Goal: Task Accomplishment & Management: Use online tool/utility

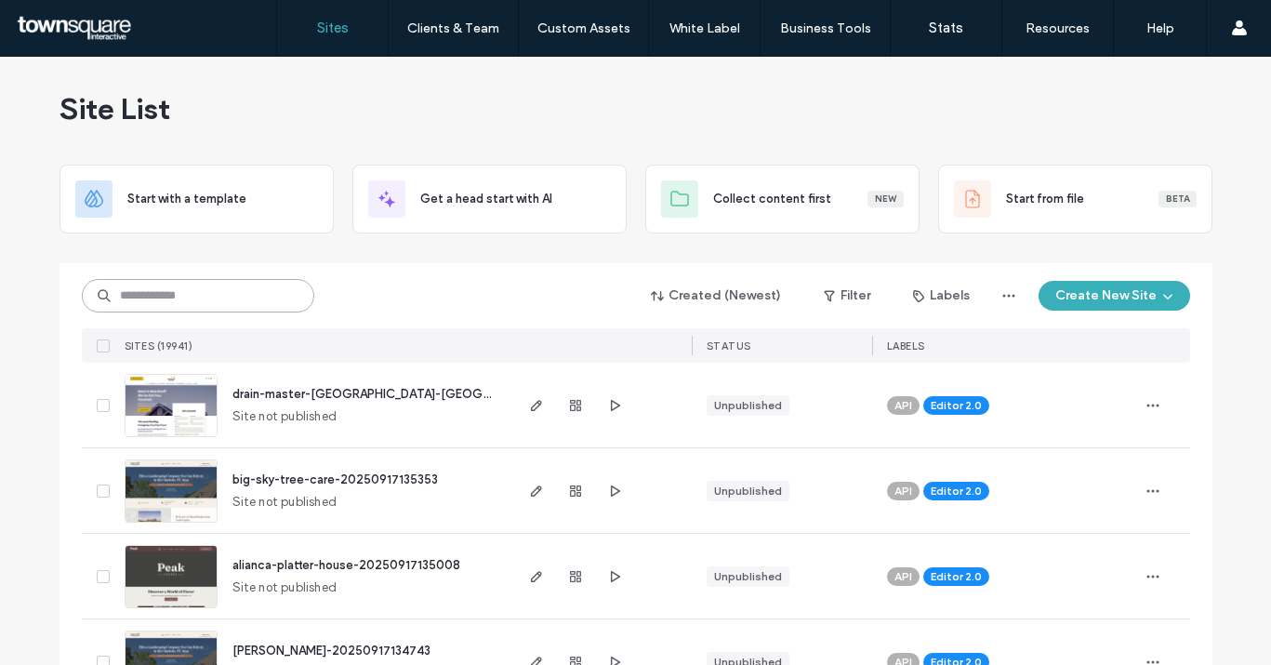
click at [208, 293] on input at bounding box center [198, 295] width 232 height 33
paste input "**********"
type input "**********"
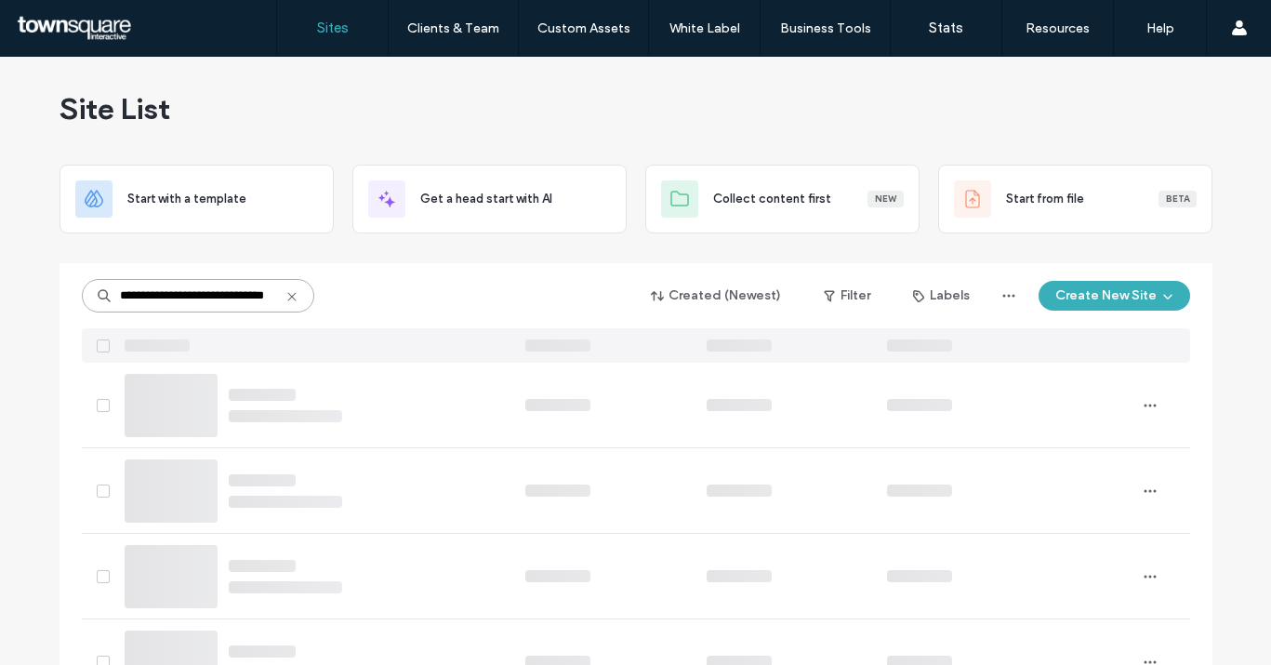
scroll to position [0, 0]
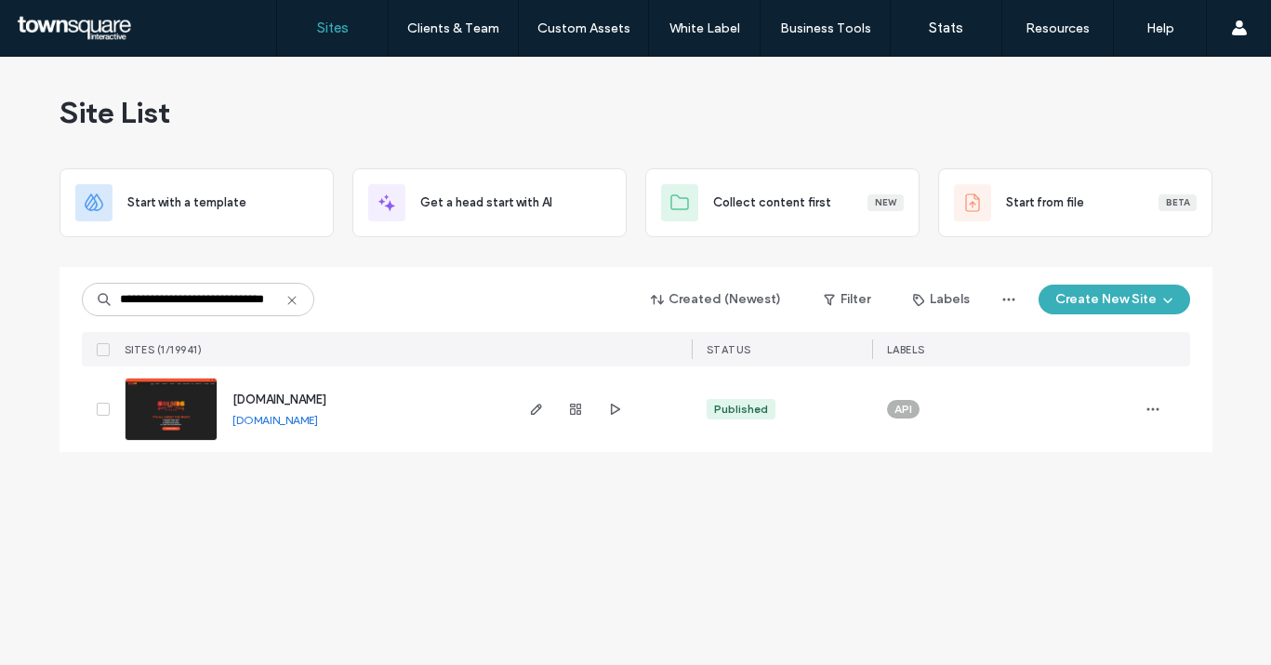
drag, startPoint x: 531, startPoint y: 408, endPoint x: 517, endPoint y: 420, distance: 18.5
click at [531, 408] on icon "button" at bounding box center [536, 409] width 15 height 15
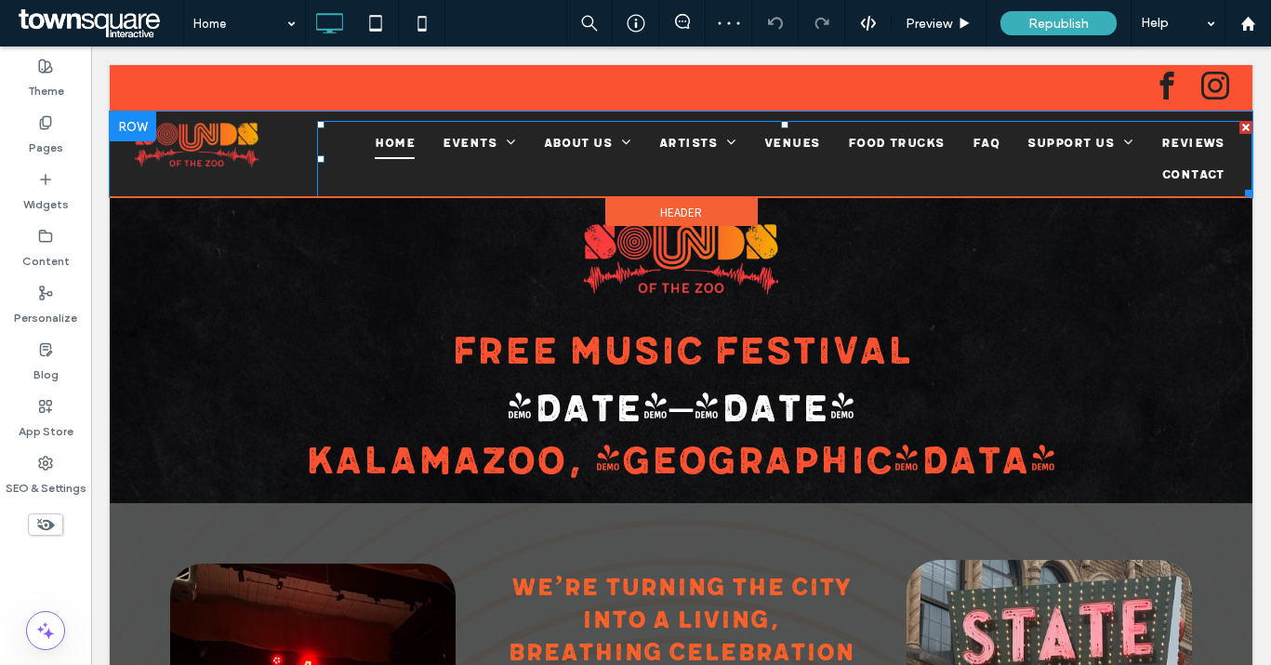
click at [474, 163] on ul "Home Events Festival Events Calendar About Us History Press Director Spotlight …" at bounding box center [784, 159] width 907 height 64
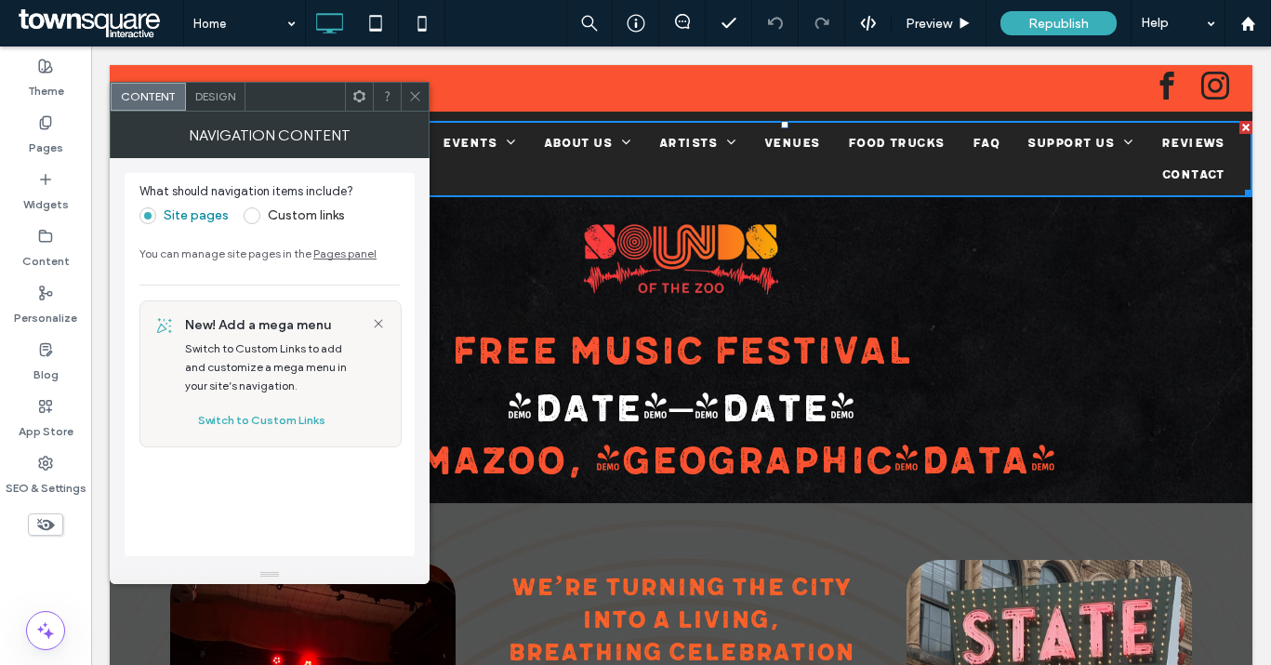
click at [212, 100] on span "Design" at bounding box center [215, 96] width 40 height 14
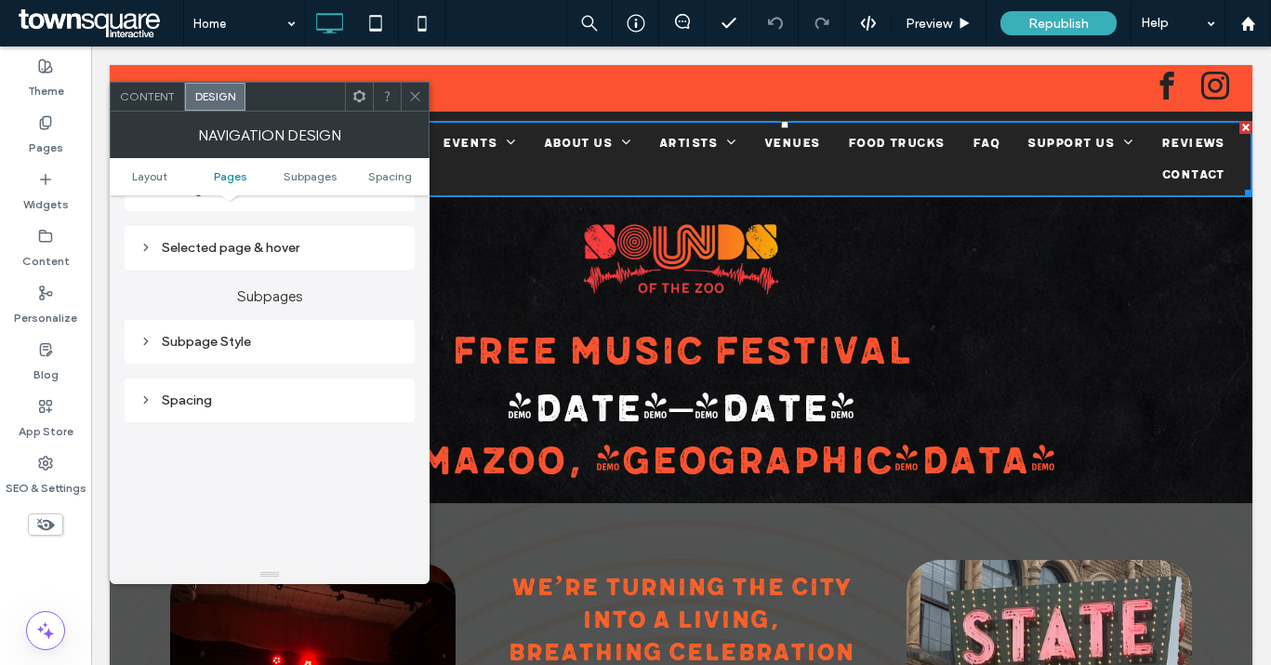
scroll to position [466, 0]
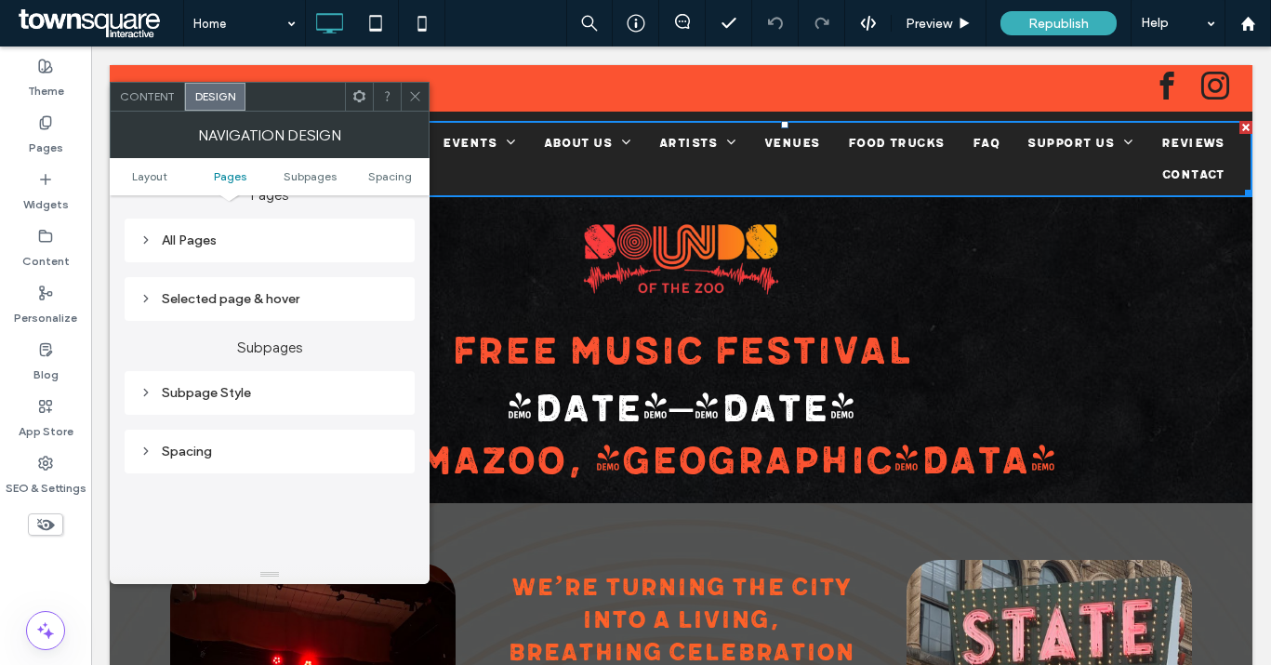
click at [209, 240] on div "All Pages" at bounding box center [269, 240] width 260 height 16
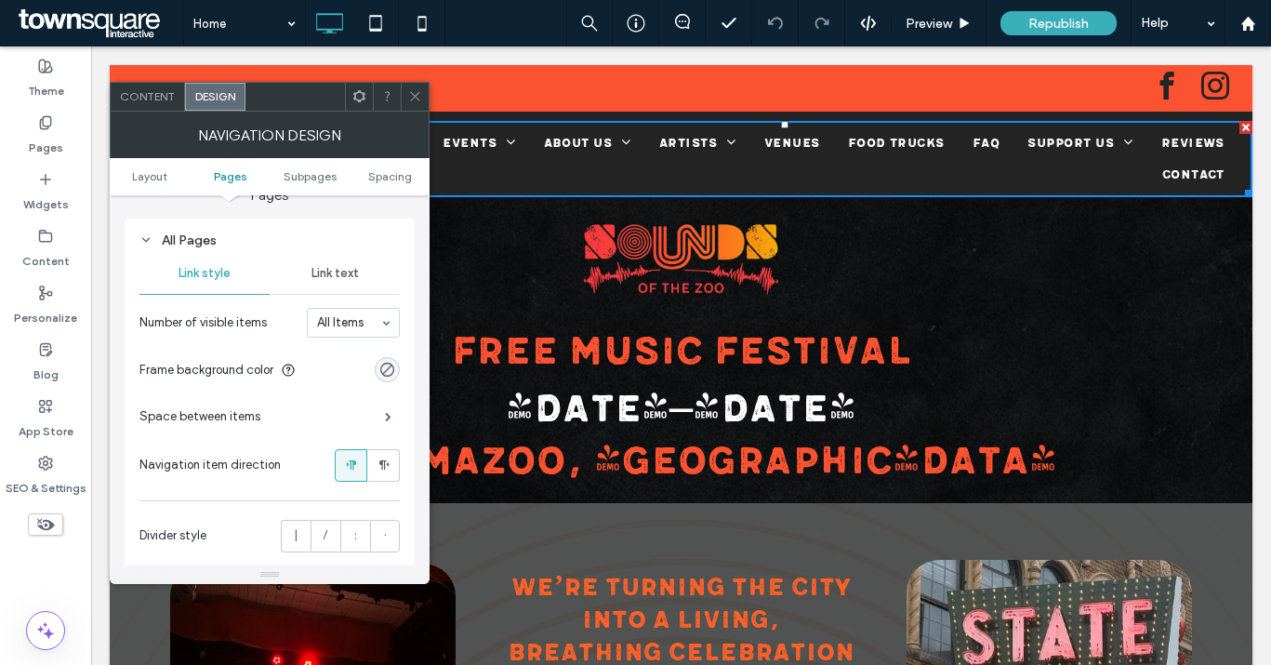
click at [371, 277] on div "Link text" at bounding box center [335, 273] width 130 height 41
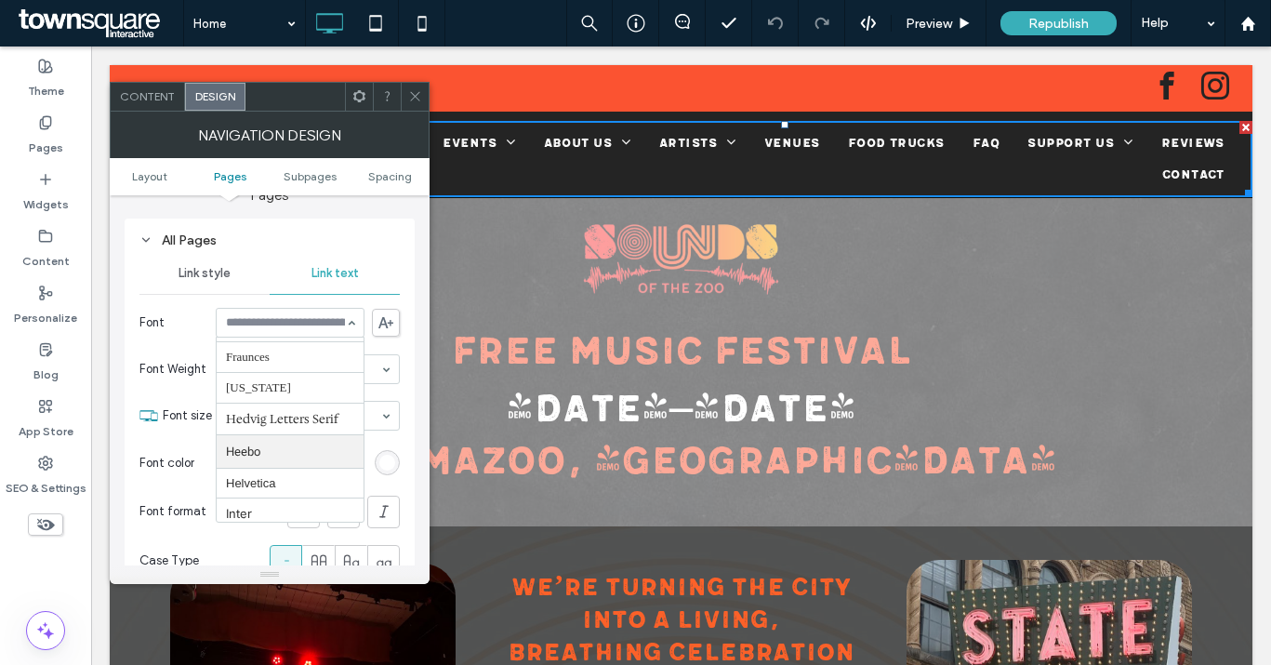
scroll to position [707, 0]
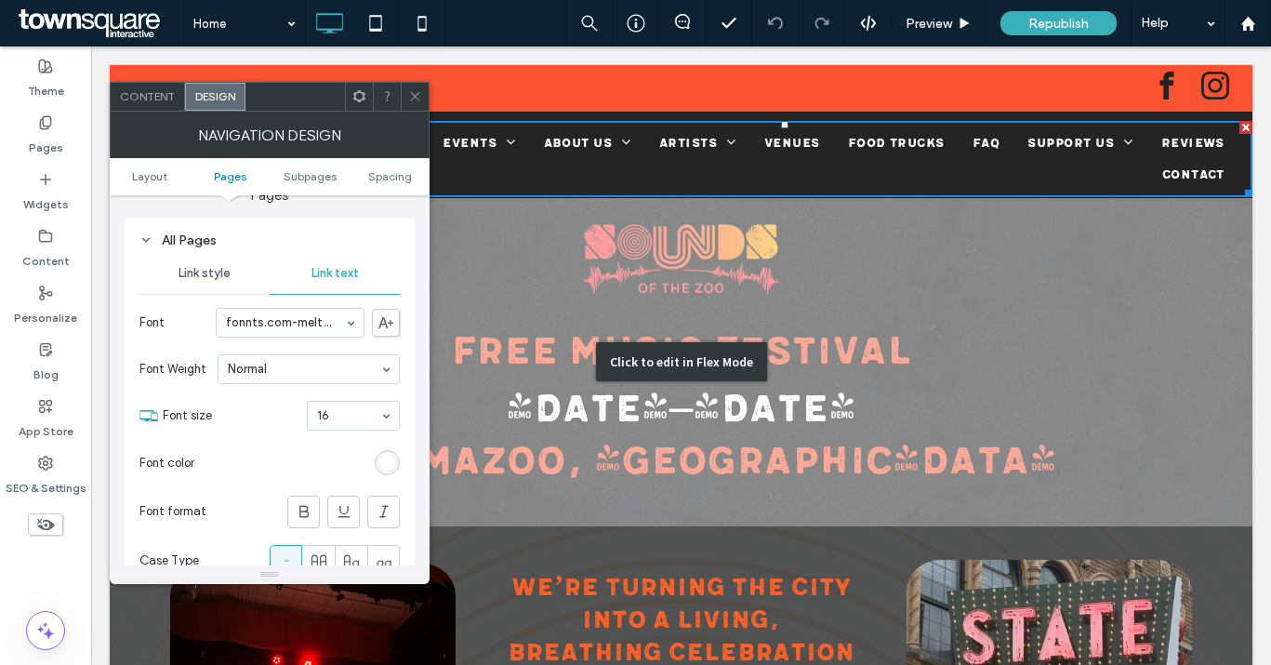
click at [723, 346] on div "Click to edit in Flex Mode" at bounding box center [681, 361] width 171 height 39
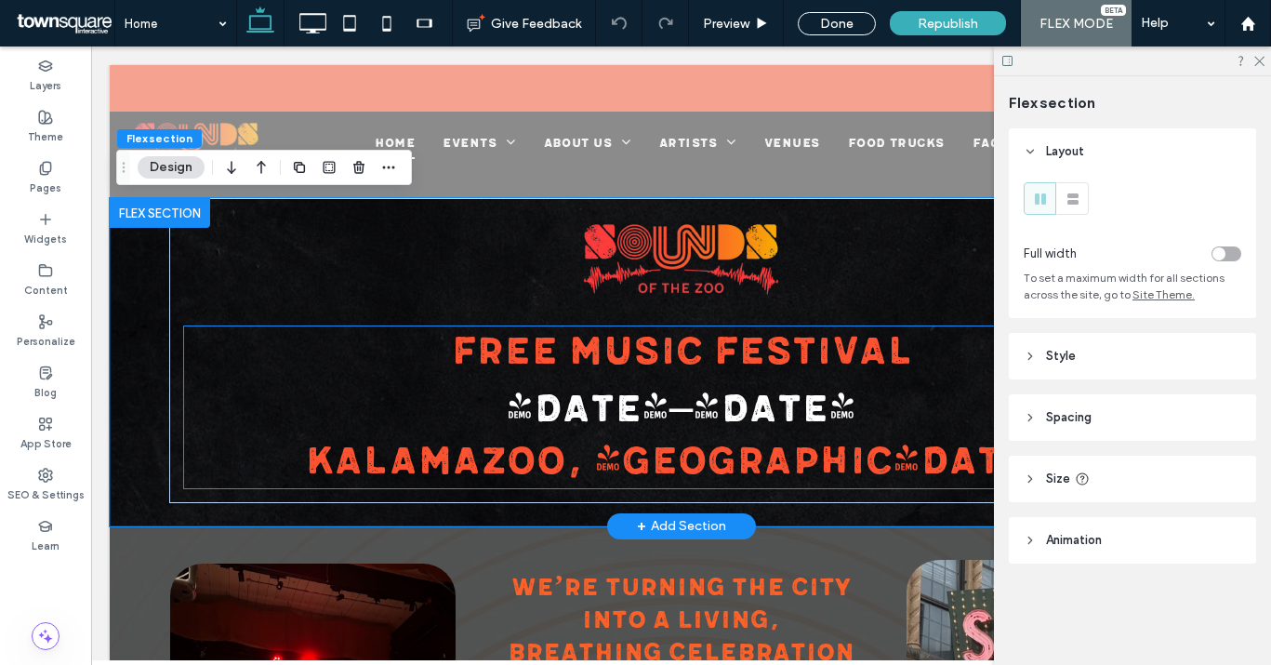
click at [628, 348] on span "FREE MUSIC FESTIVAL" at bounding box center [681, 351] width 461 height 47
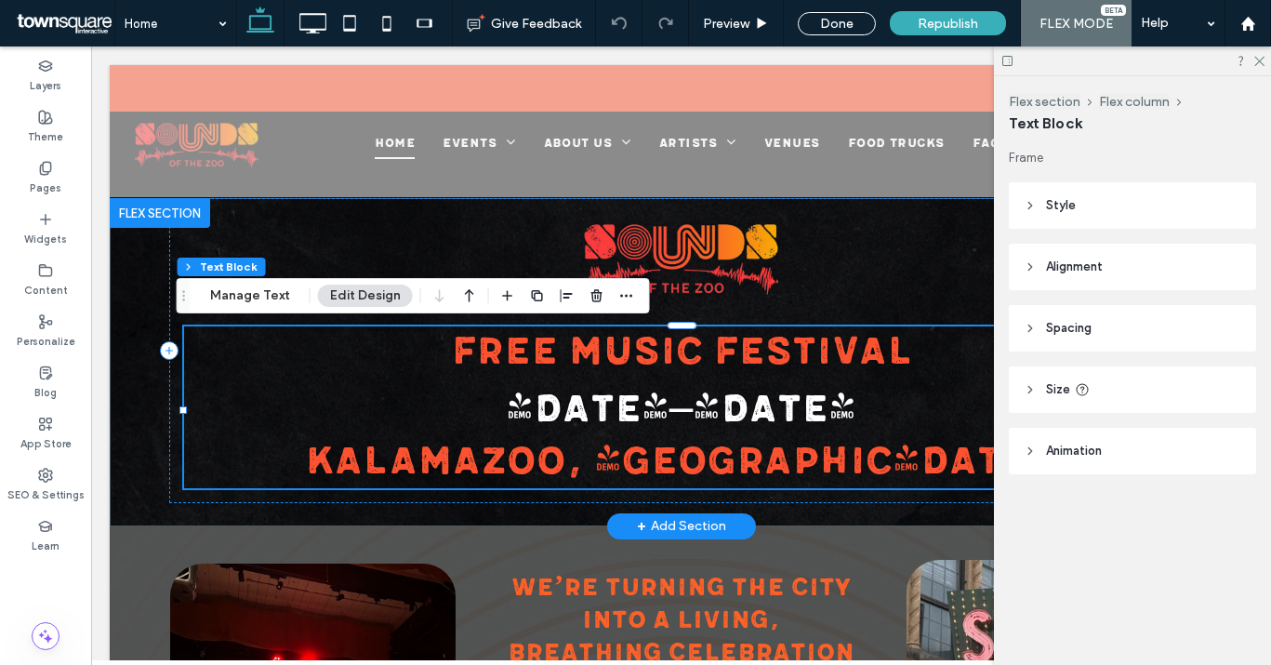
click at [628, 348] on span "FREE MUSIC FESTIVAL" at bounding box center [681, 351] width 461 height 47
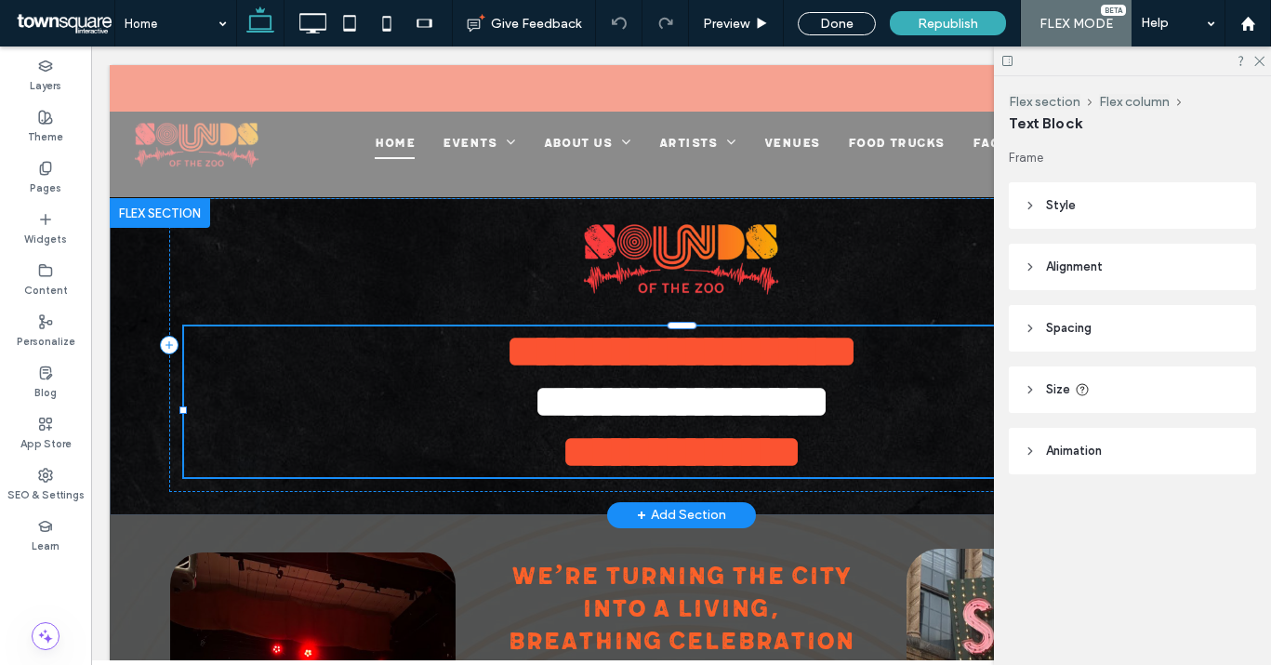
type input "**********"
type input "**"
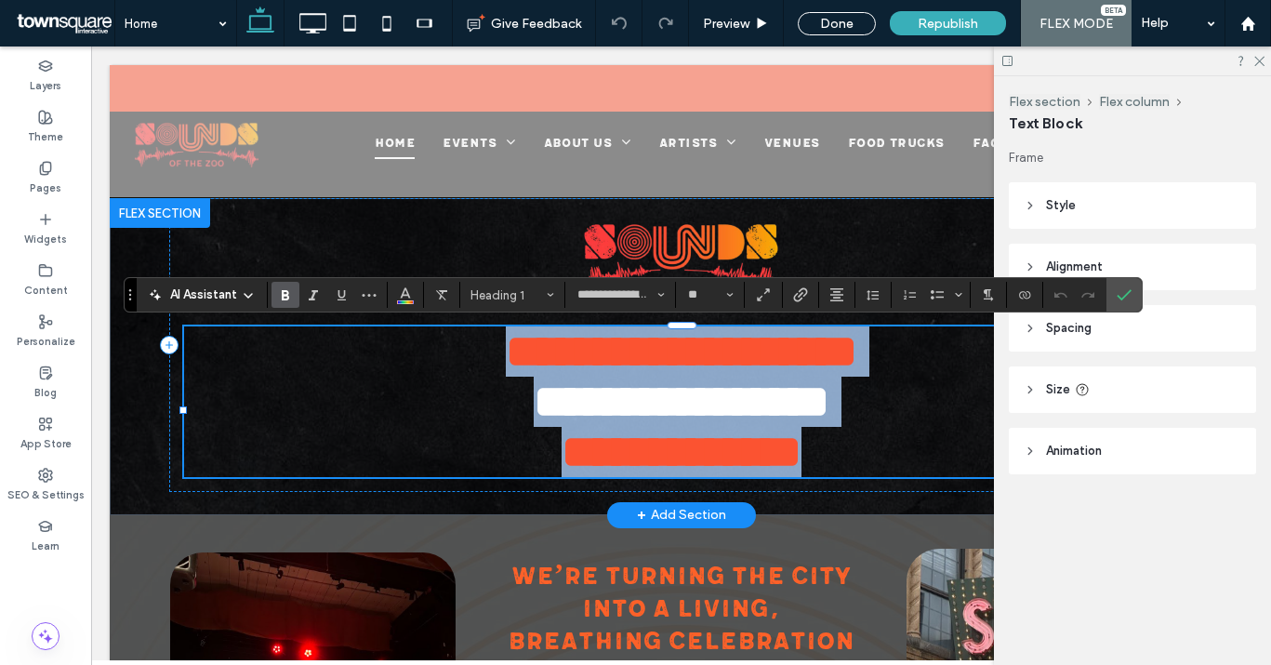
click at [440, 402] on h1 "**********" at bounding box center [681, 427] width 995 height 100
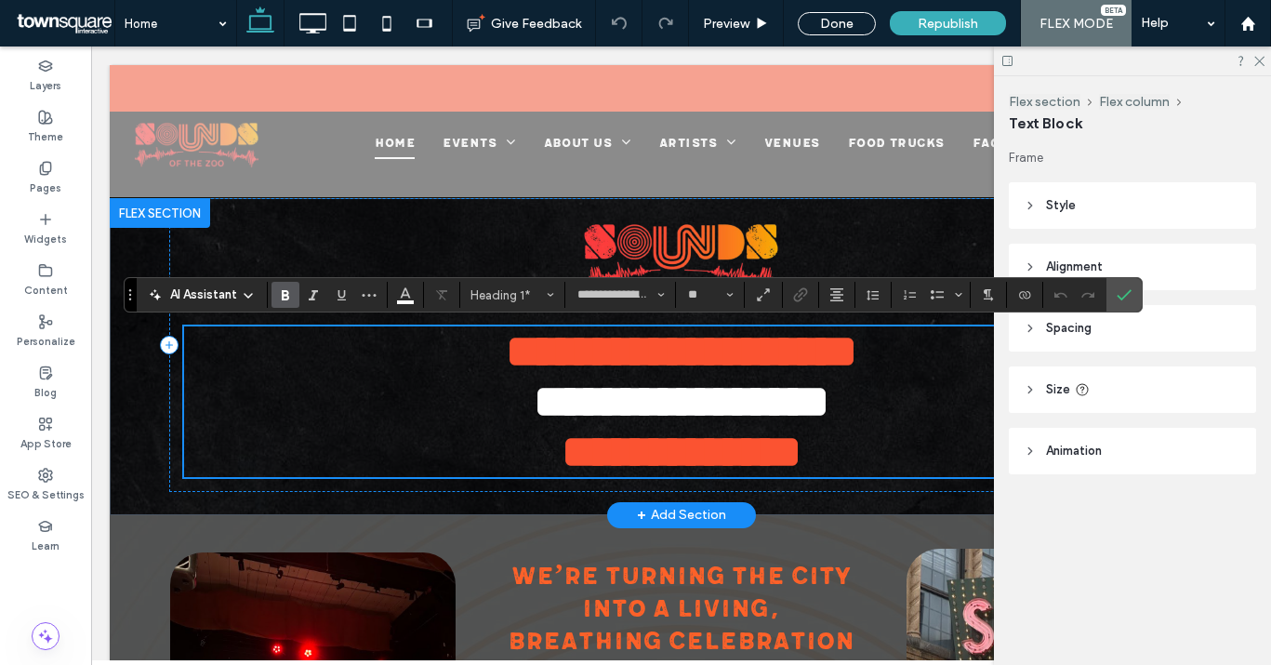
scroll to position [603, 0]
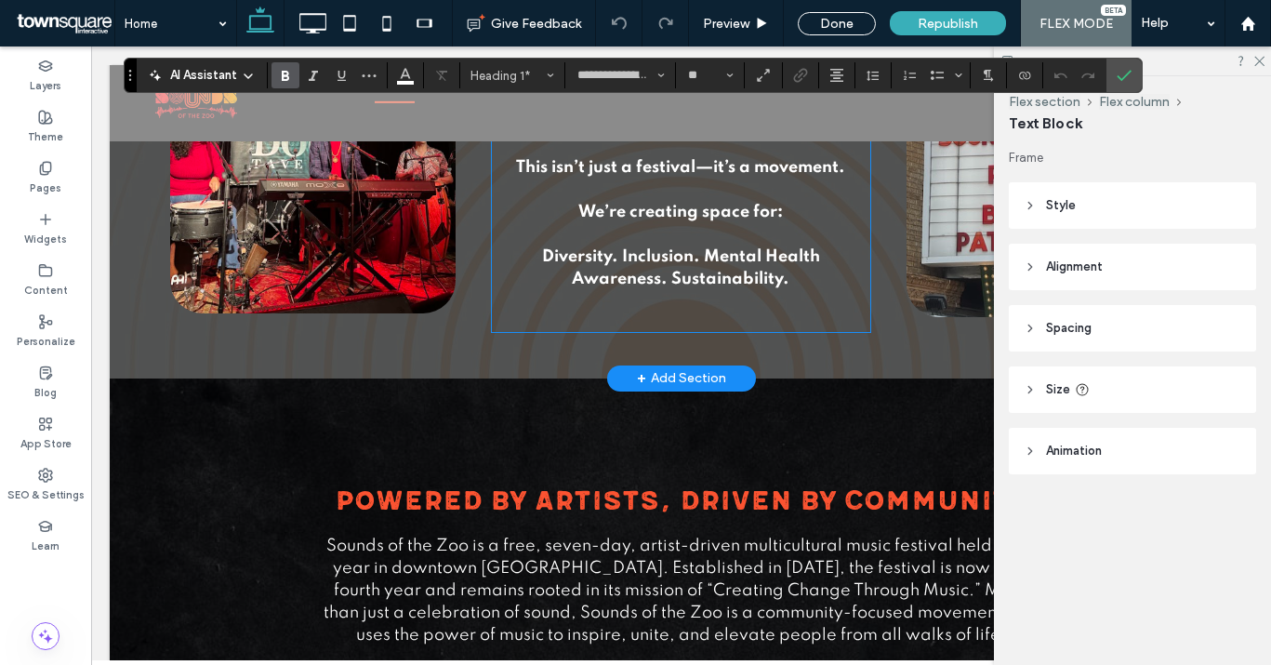
click at [640, 293] on div "We’re turning the city into a living, breathing celebration of: Music. Culture.…" at bounding box center [681, 122] width 378 height 420
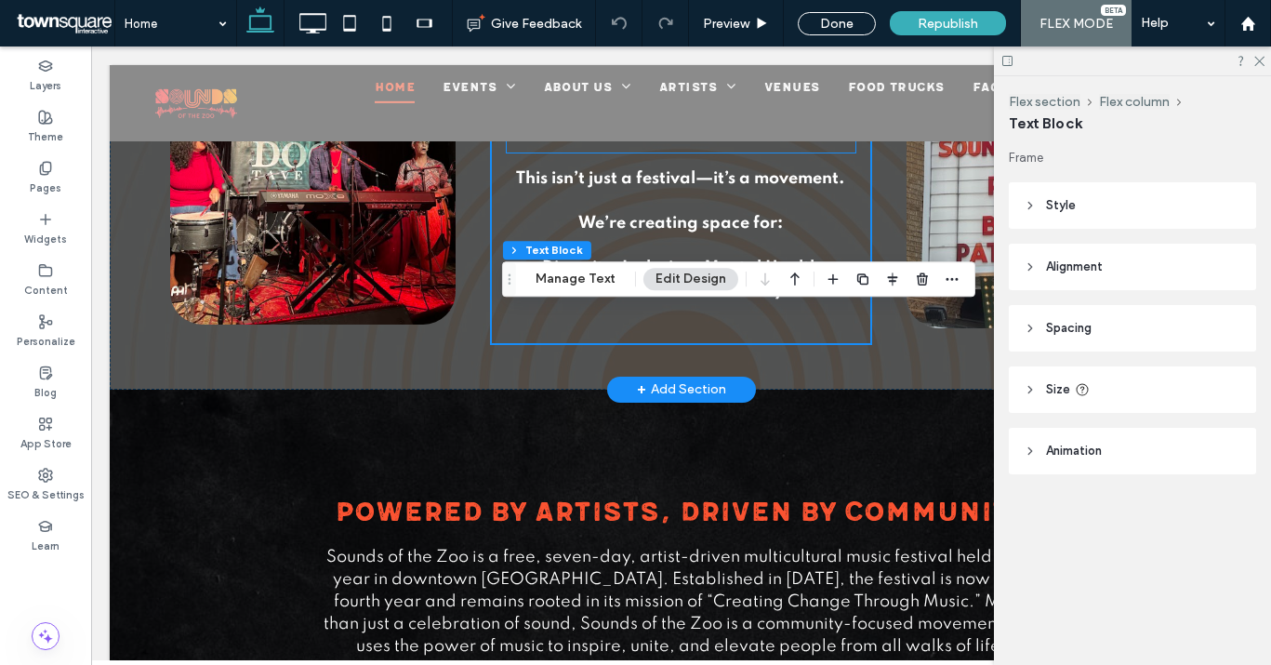
scroll to position [461, 0]
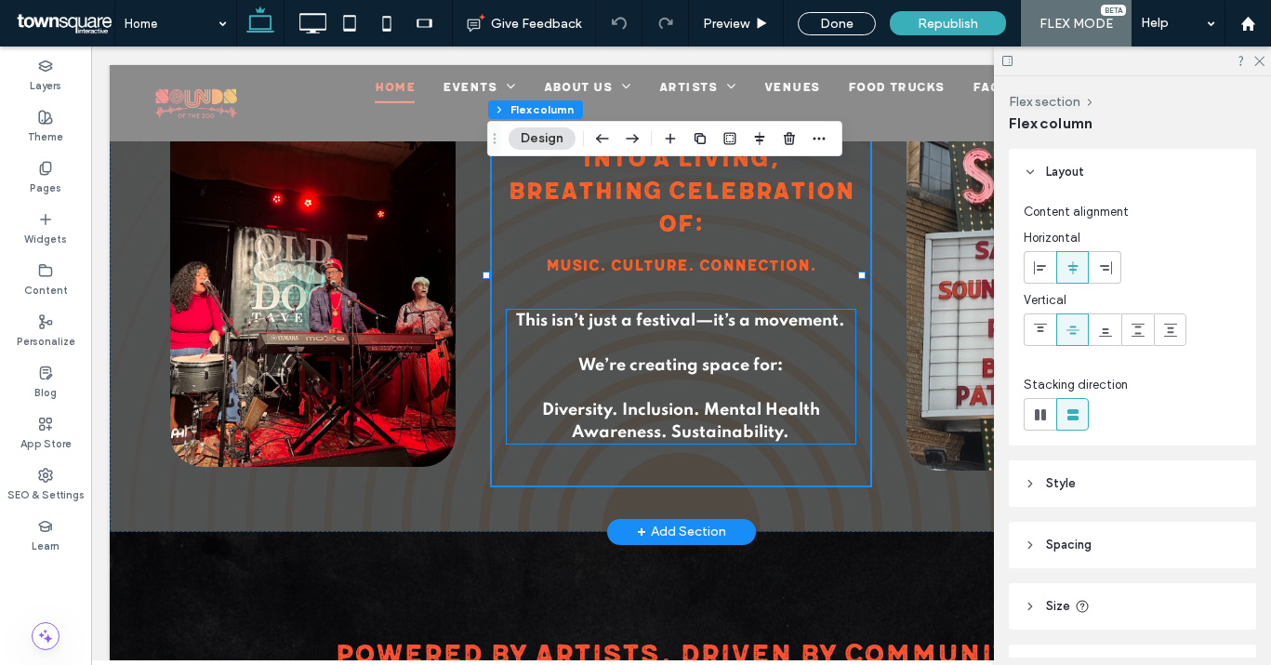
click at [628, 341] on p at bounding box center [681, 343] width 349 height 22
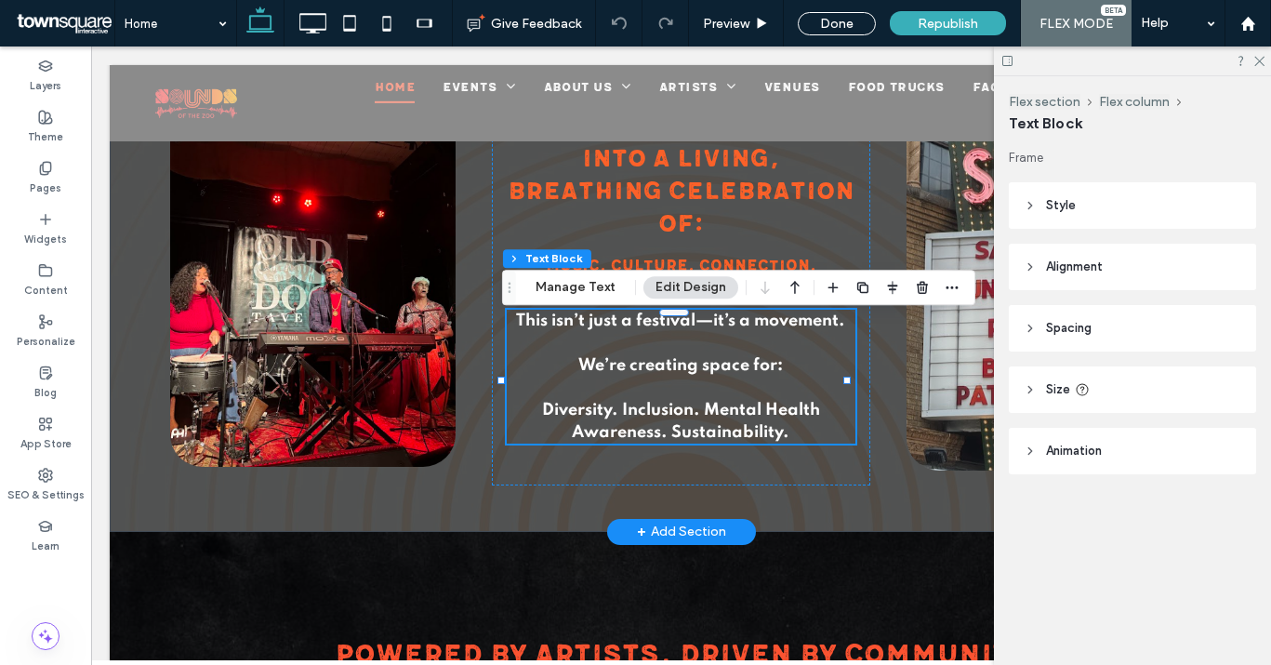
click at [628, 341] on p at bounding box center [681, 343] width 349 height 22
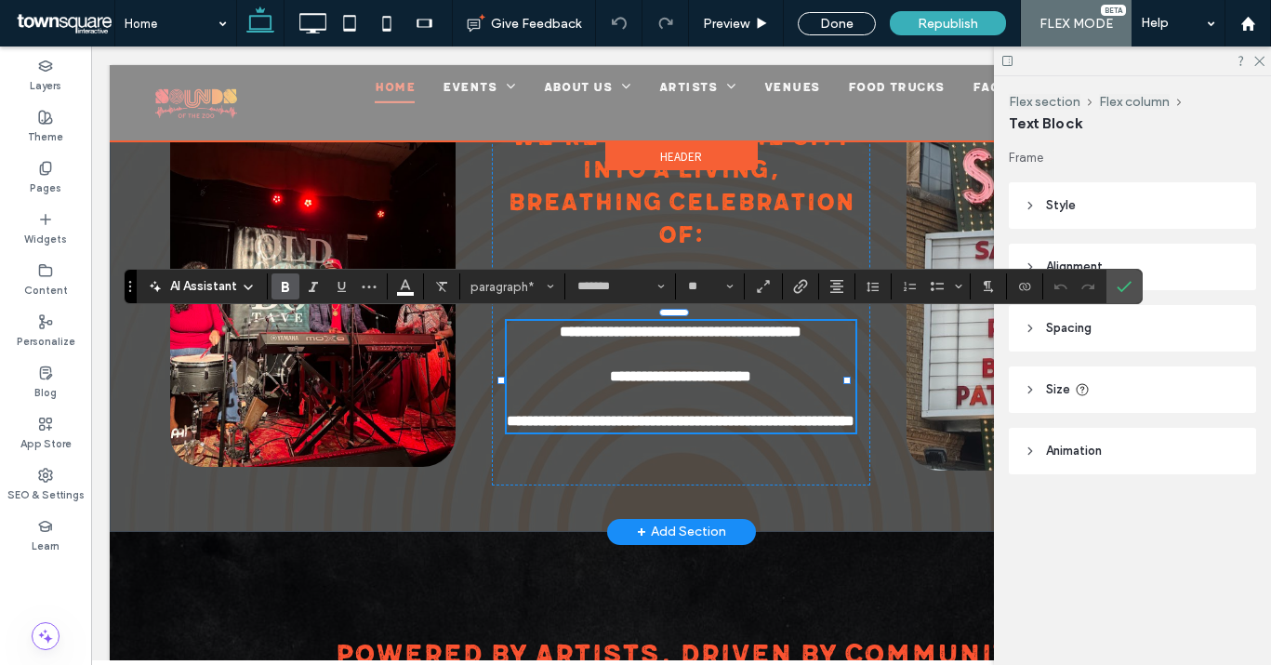
click at [538, 101] on div at bounding box center [681, 103] width 1143 height 76
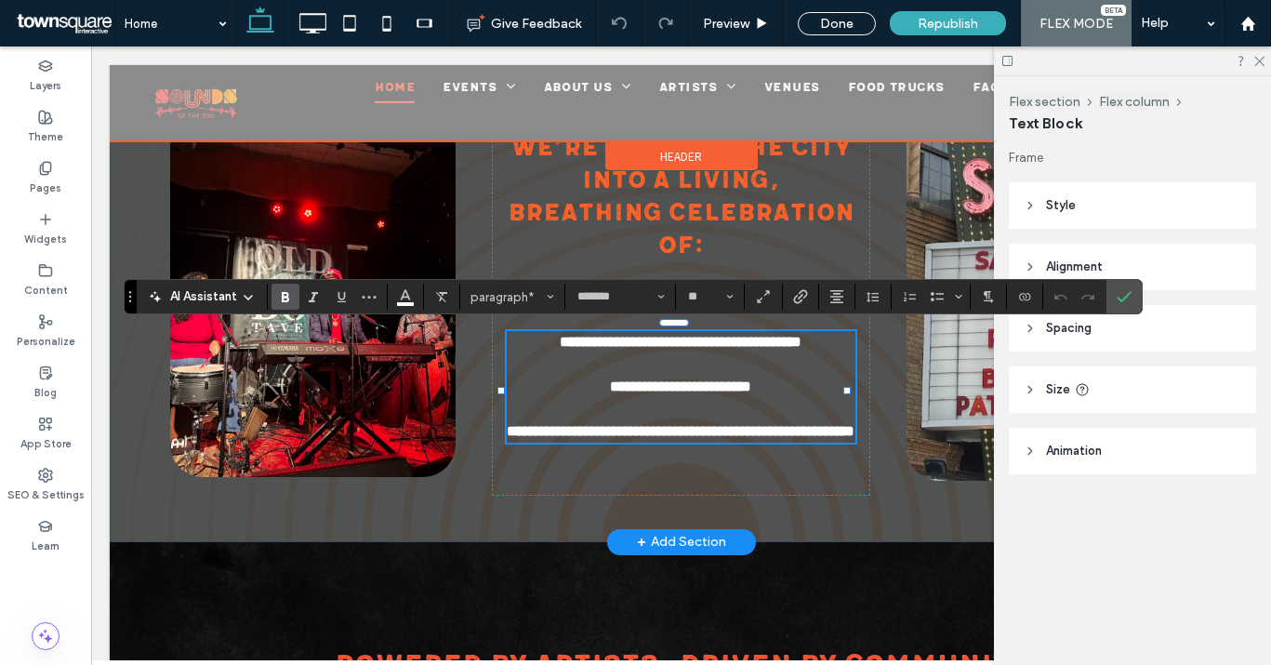
click at [569, 92] on div at bounding box center [681, 103] width 1143 height 76
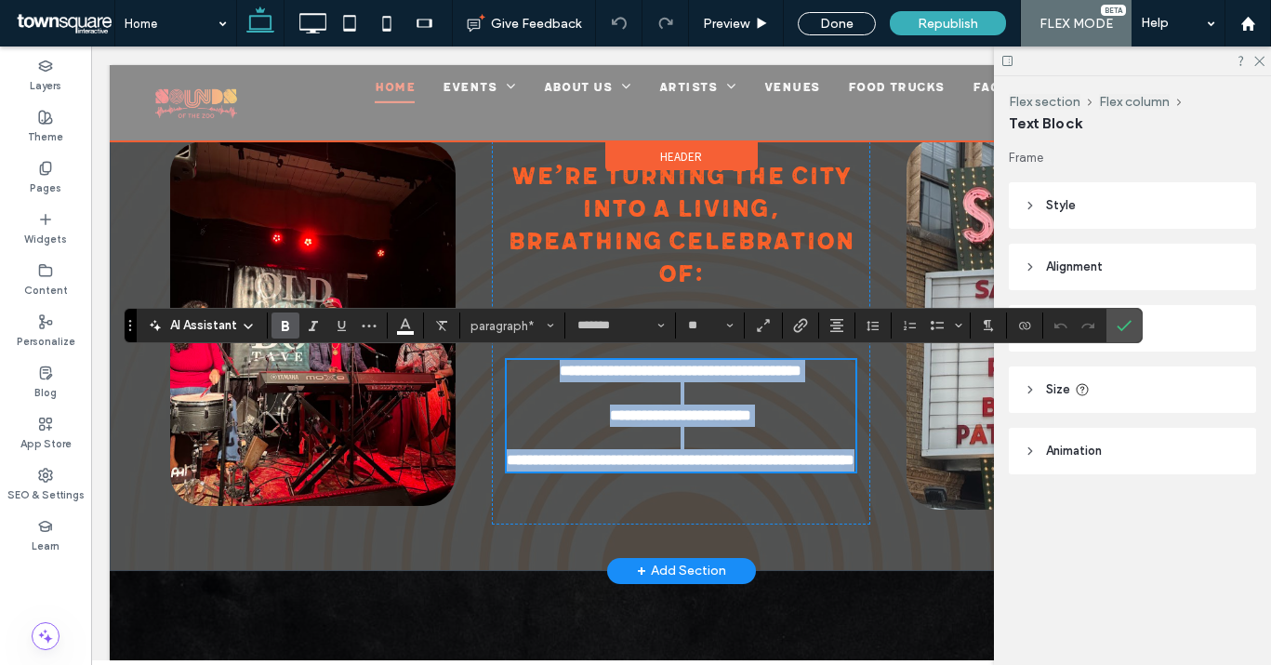
click at [569, 92] on div at bounding box center [681, 103] width 1143 height 76
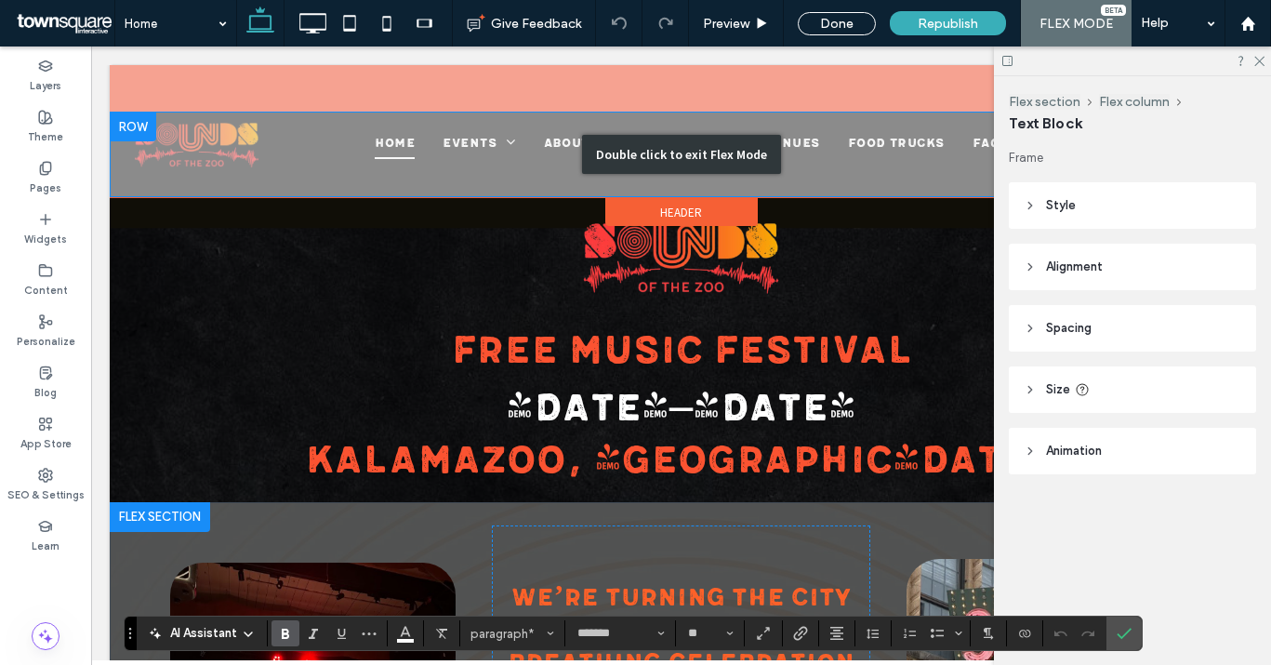
scroll to position [0, 0]
click at [620, 133] on div "Double click to exit Flex Mode" at bounding box center [681, 155] width 1143 height 86
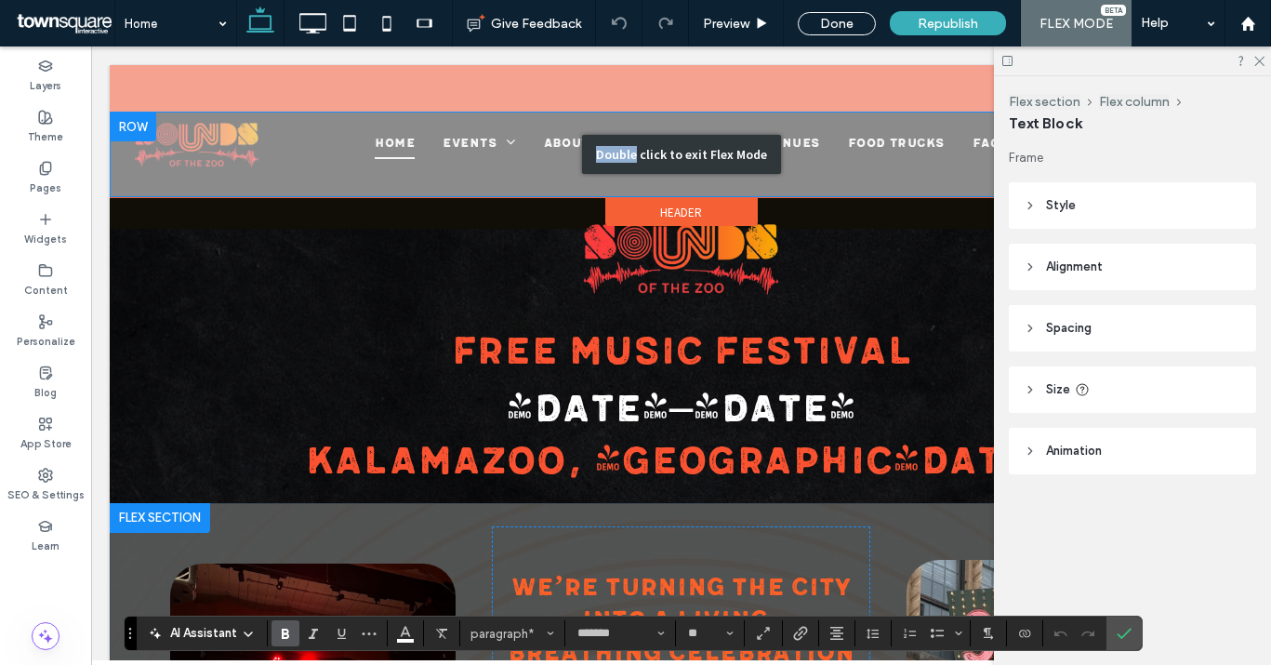
click at [620, 133] on div "Double click to exit Flex Mode" at bounding box center [681, 155] width 1143 height 86
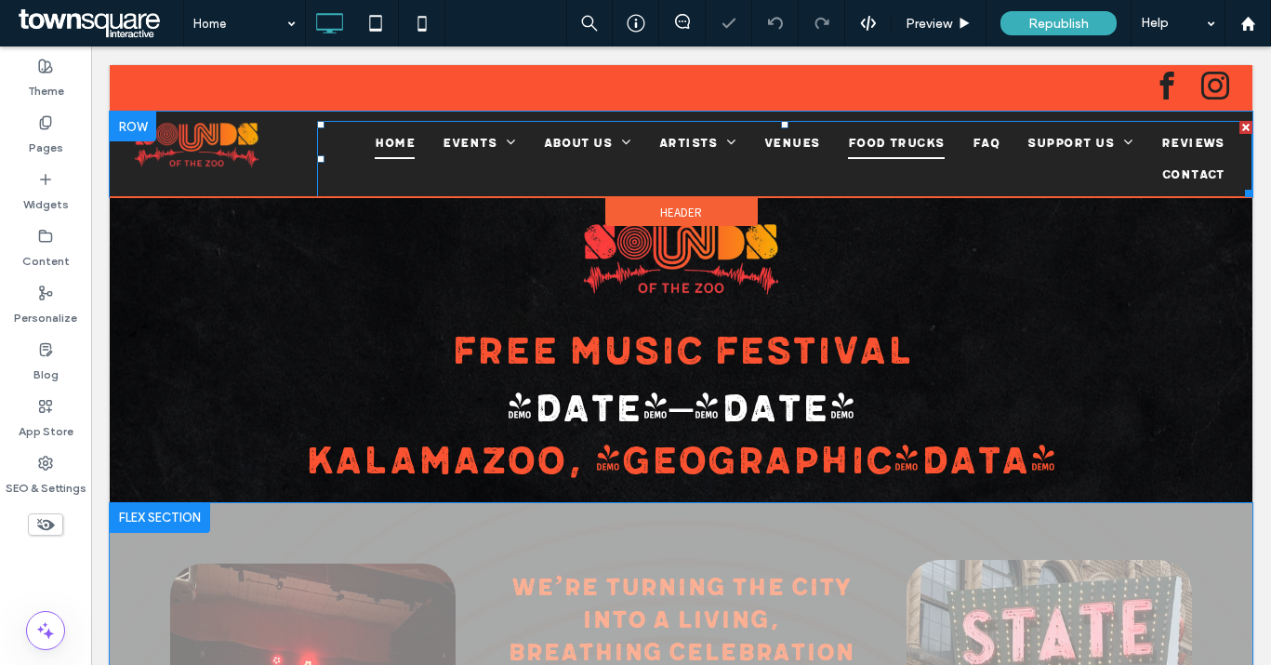
click at [904, 149] on span "Food Trucks" at bounding box center [896, 143] width 97 height 32
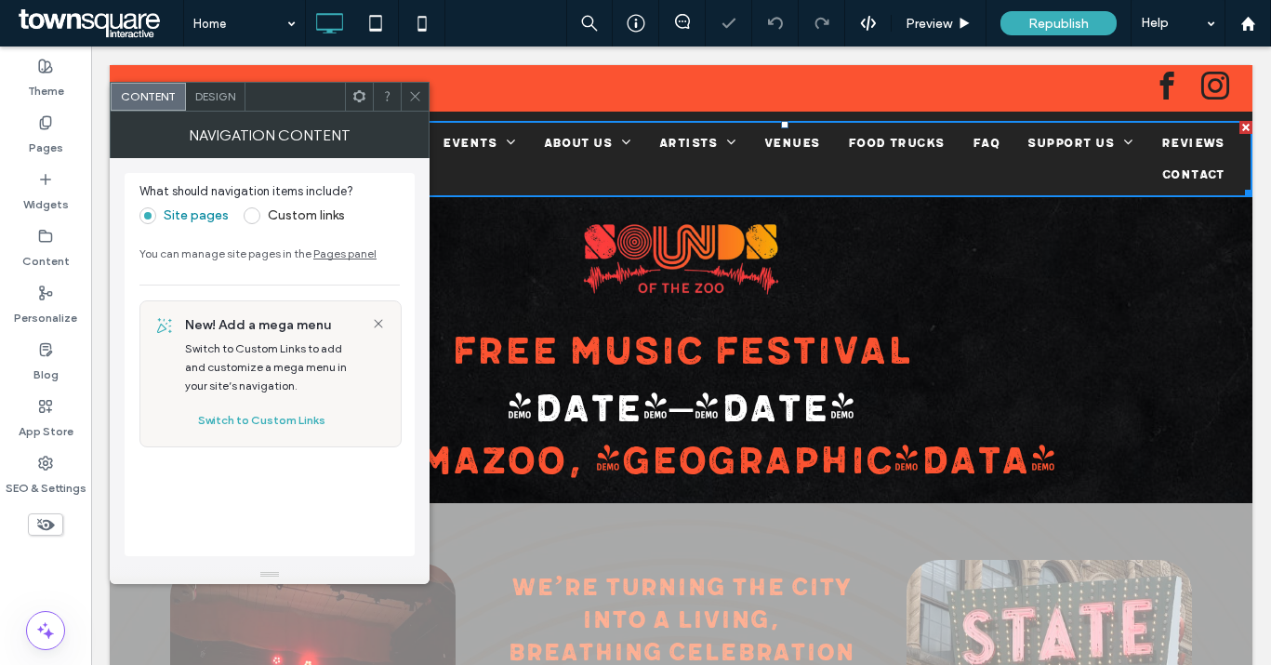
click at [220, 100] on span "Design" at bounding box center [215, 96] width 40 height 14
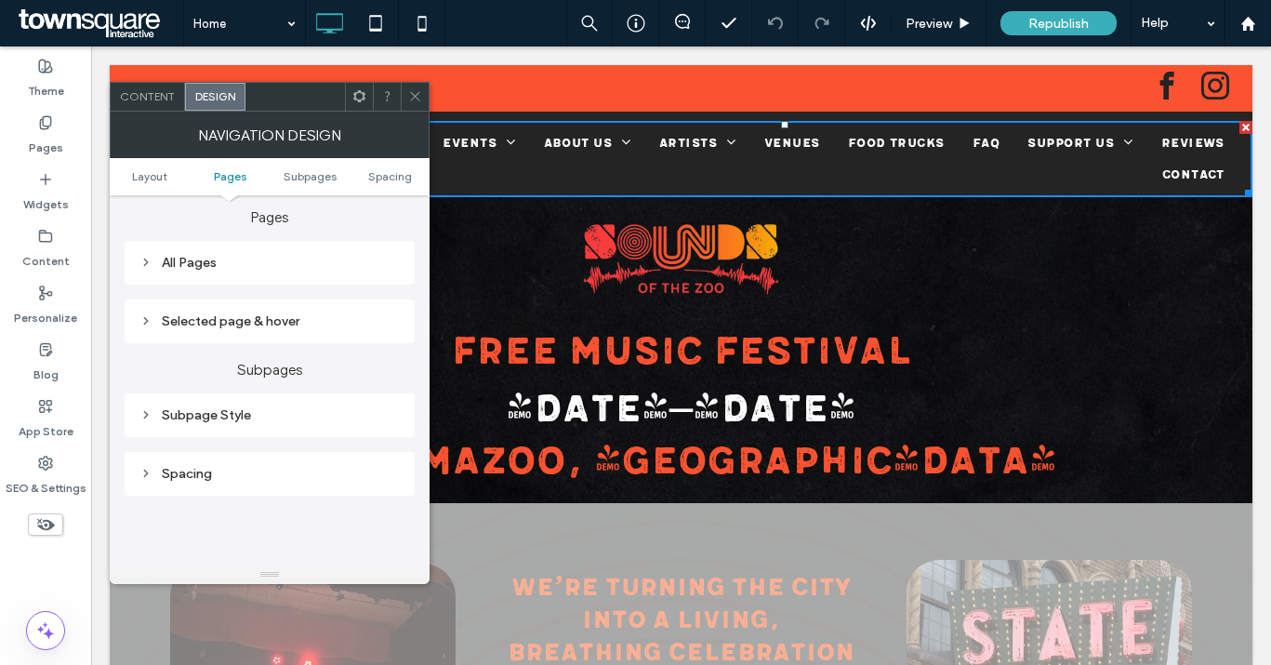
scroll to position [480, 0]
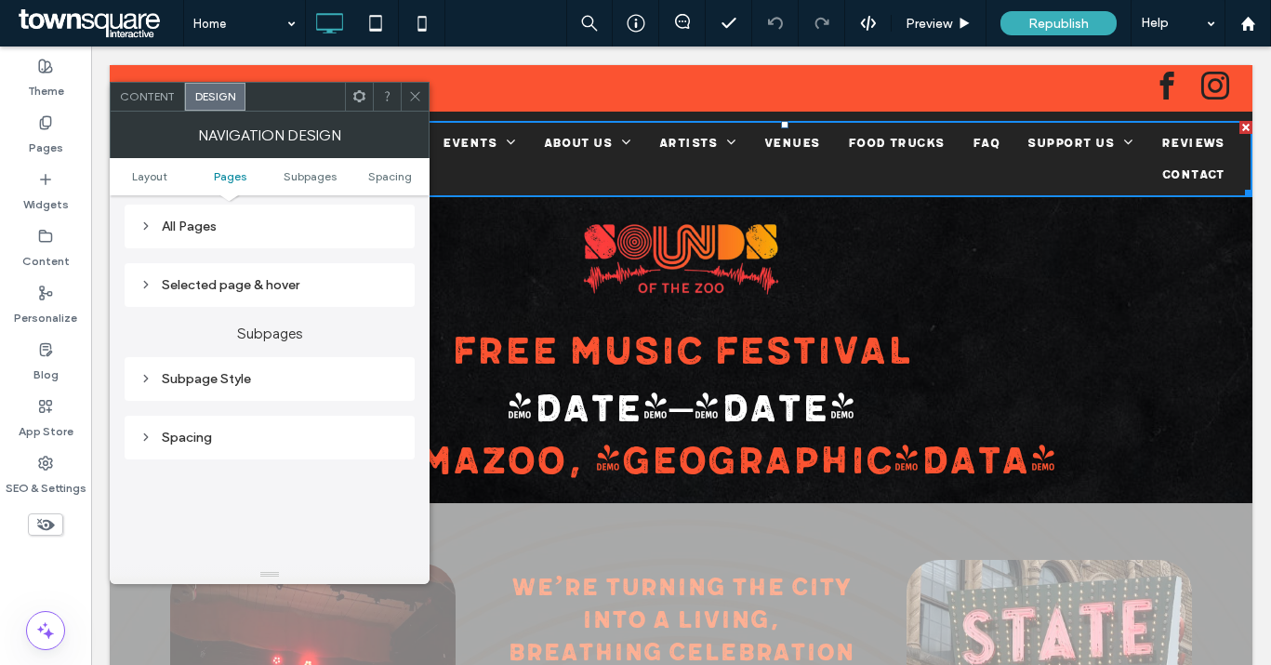
click at [269, 449] on div "Spacing" at bounding box center [270, 438] width 290 height 44
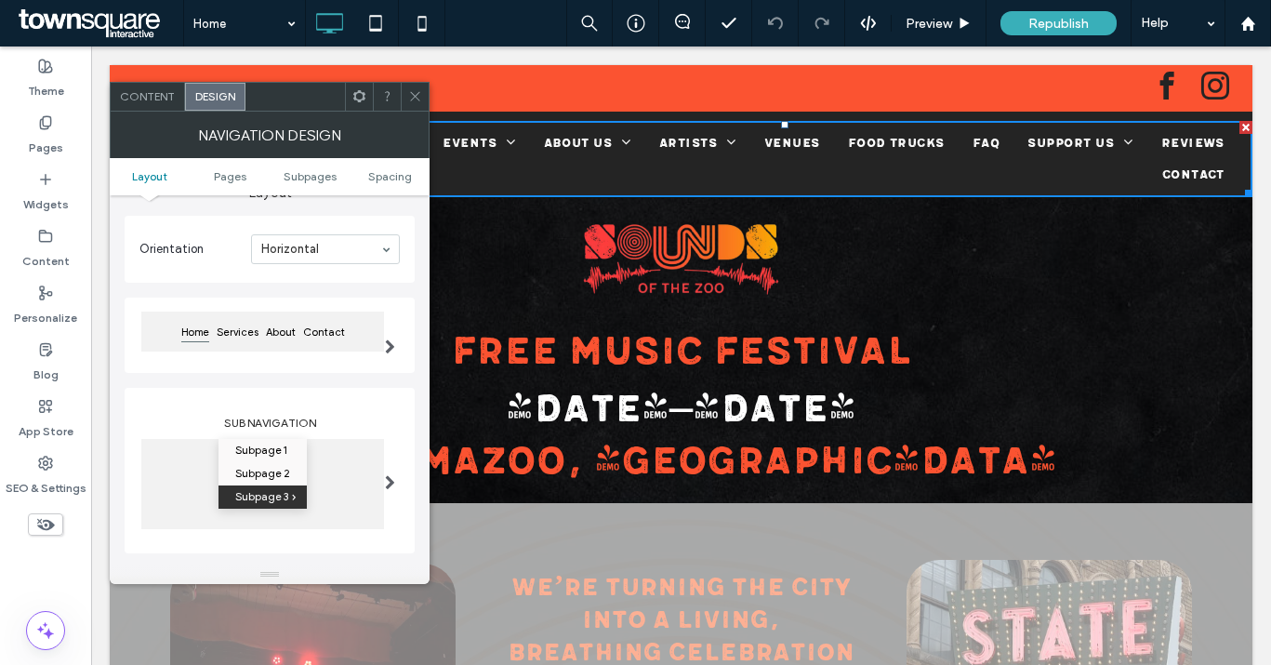
scroll to position [232, 0]
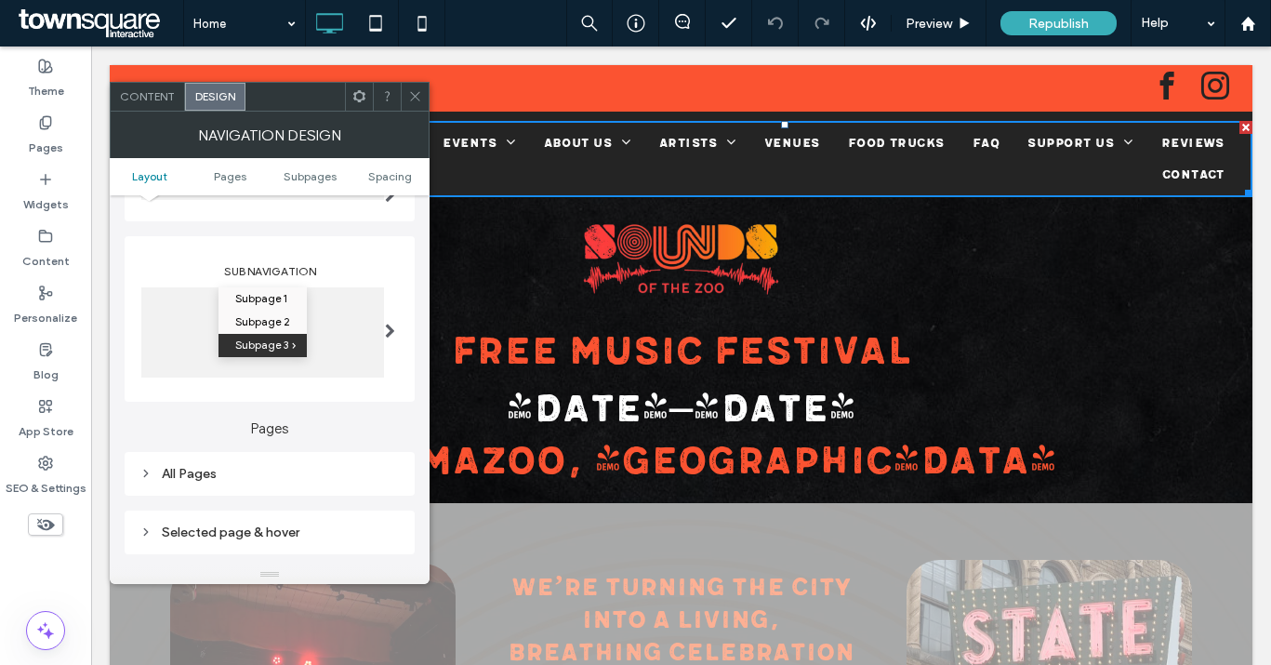
click at [199, 474] on div "All Pages" at bounding box center [269, 474] width 260 height 16
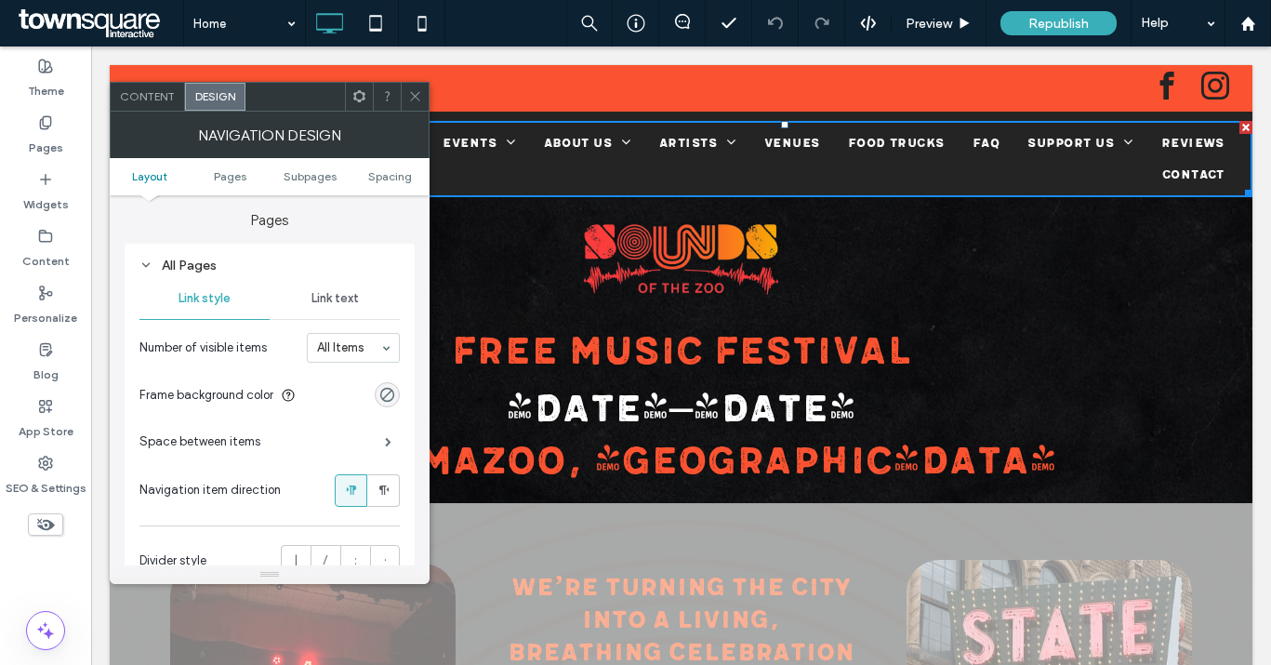
scroll to position [346, 0]
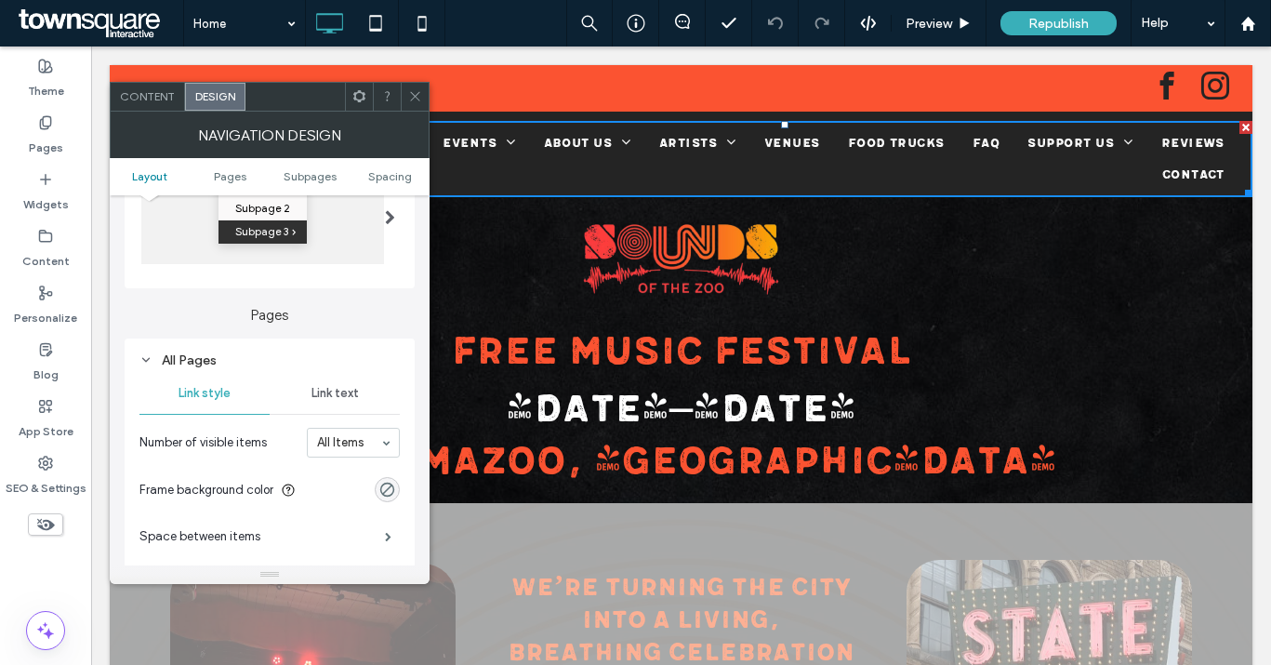
click at [320, 386] on span "Link text" at bounding box center [334, 393] width 47 height 15
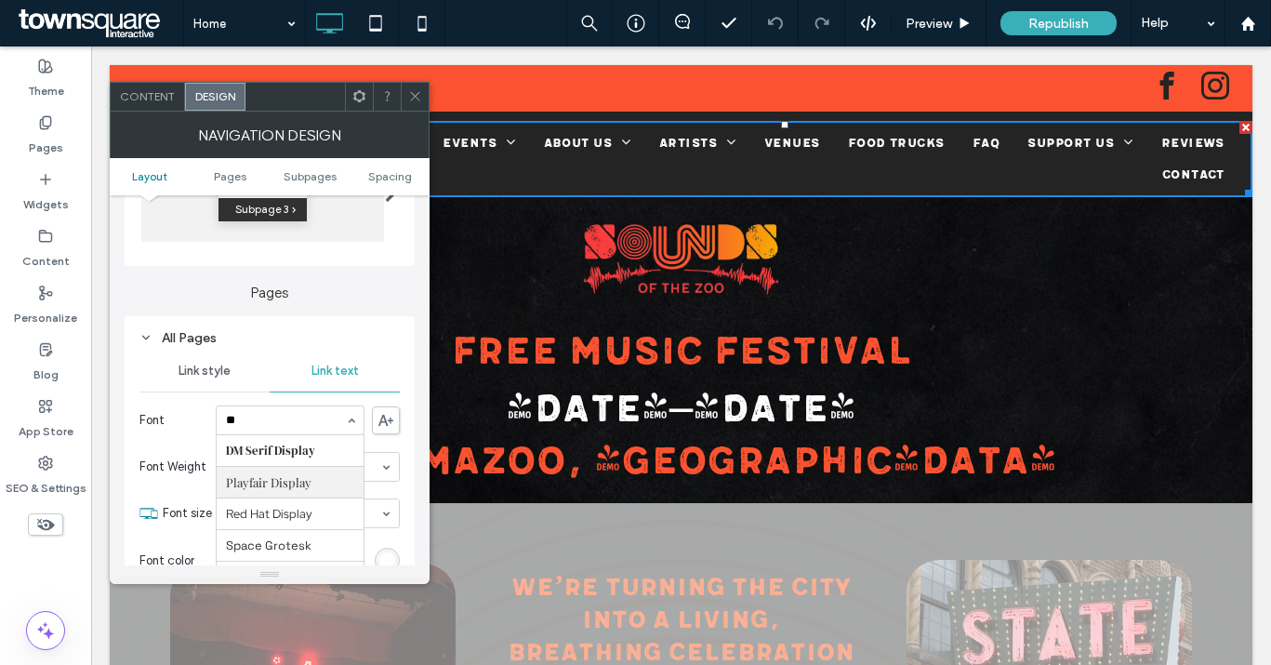
scroll to position [0, 0]
type input "****"
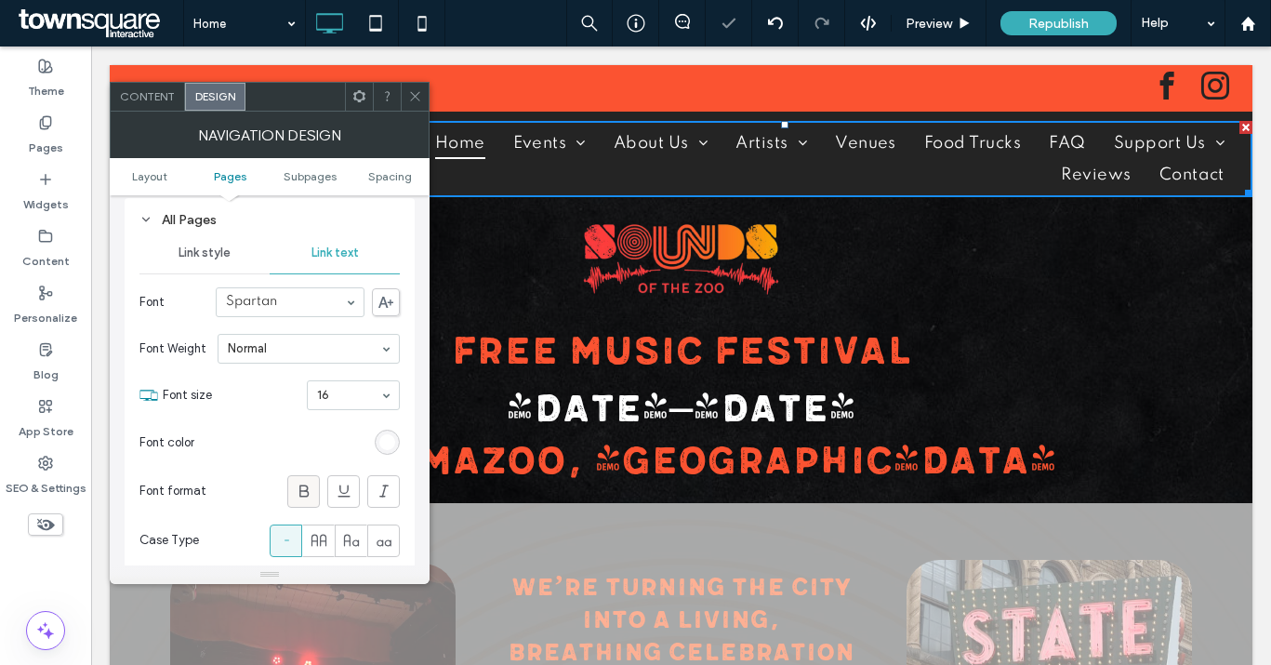
scroll to position [488, 0]
click at [296, 488] on icon at bounding box center [304, 489] width 19 height 19
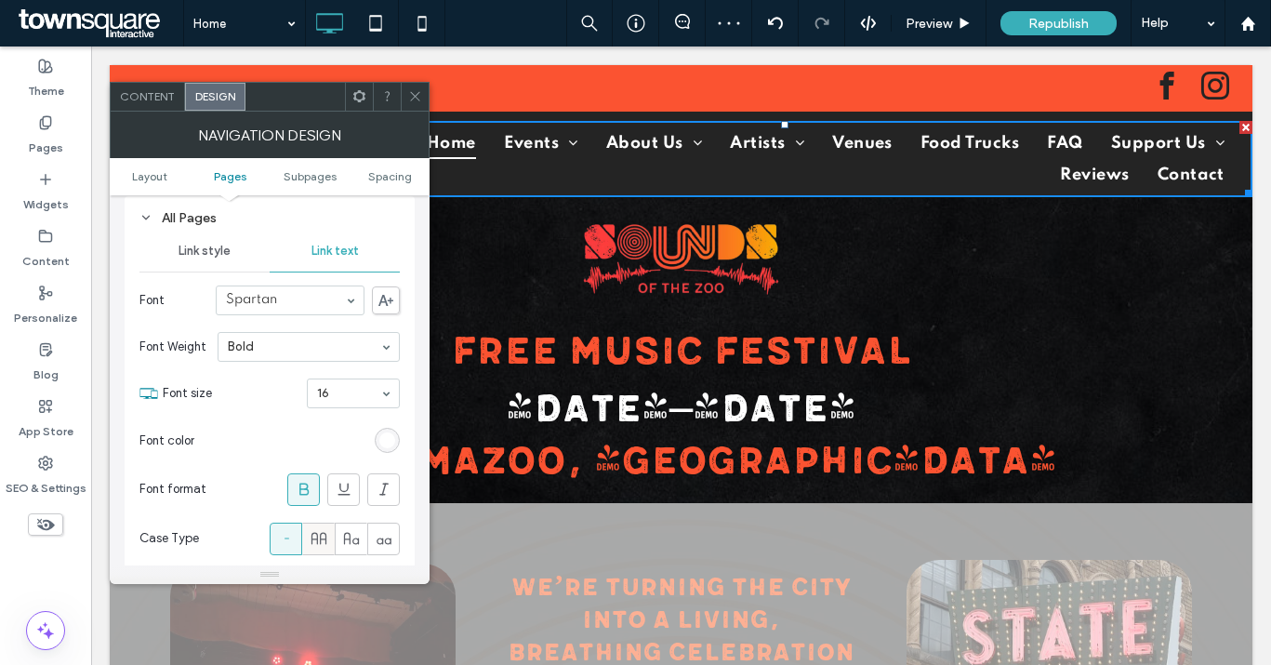
click at [326, 538] on icon at bounding box center [319, 538] width 19 height 19
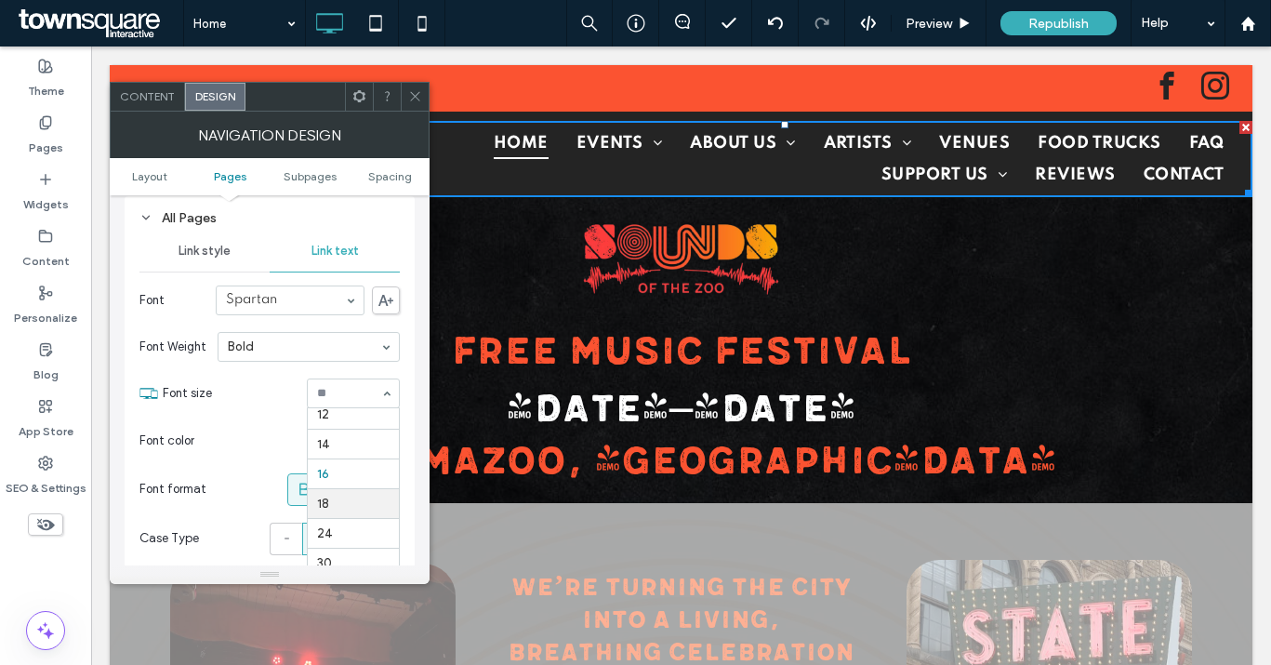
scroll to position [126, 0]
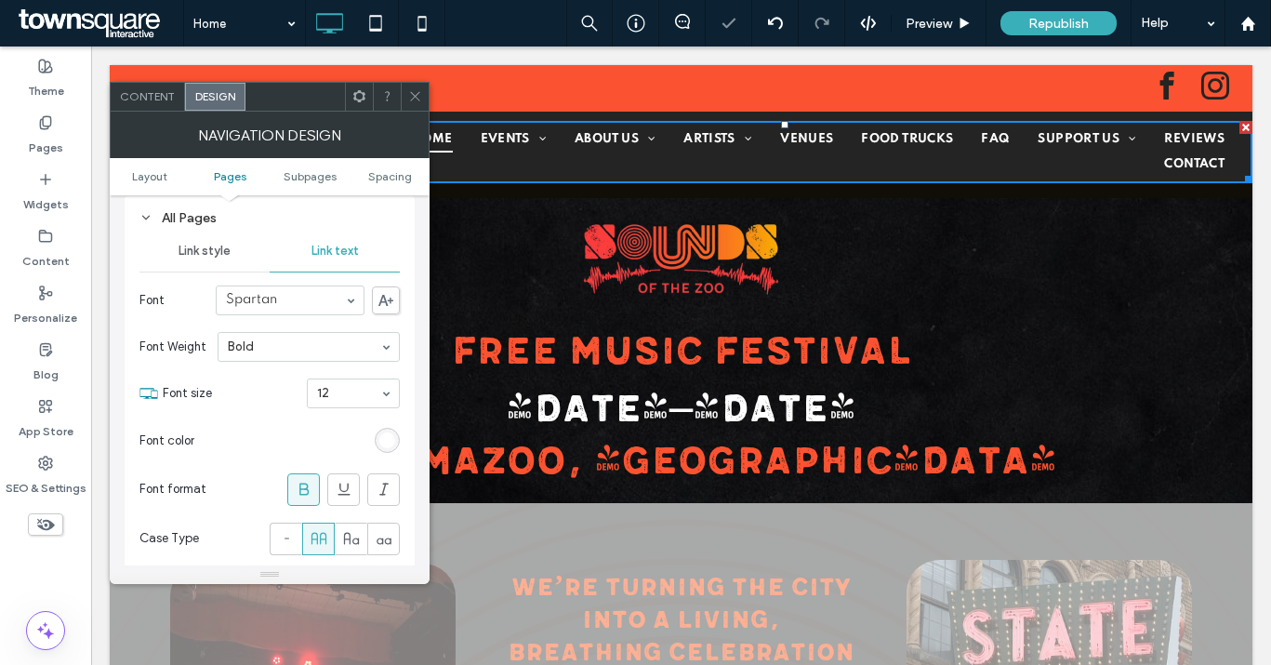
click at [255, 448] on section "Font color" at bounding box center [269, 440] width 260 height 46
click at [312, 181] on span "Subpages" at bounding box center [310, 176] width 53 height 14
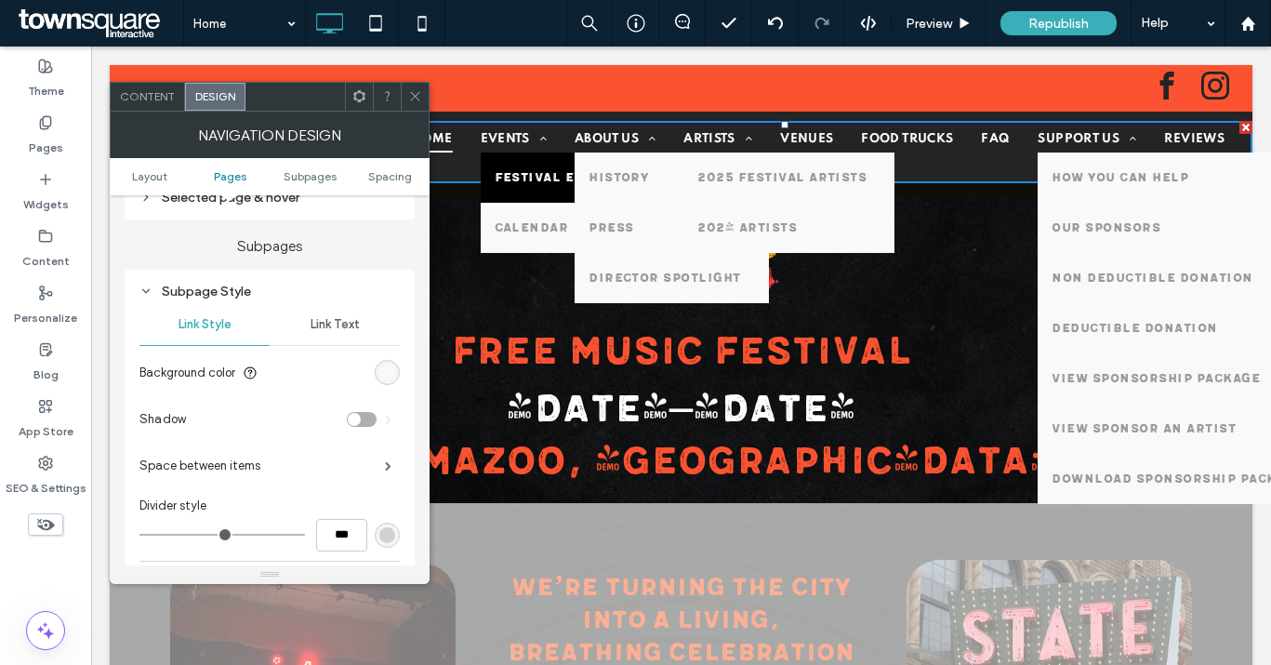
scroll to position [923, 0]
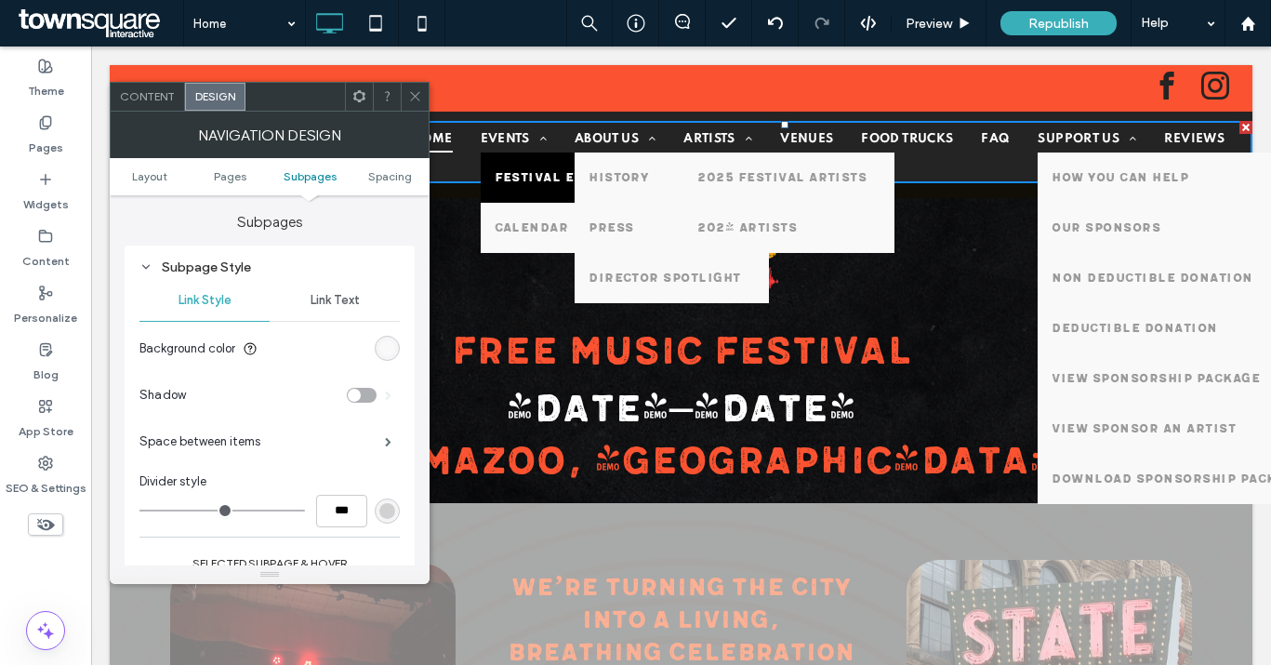
click at [222, 297] on span "Link Style" at bounding box center [204, 300] width 53 height 15
click at [246, 180] on link "Pages" at bounding box center [230, 176] width 80 height 14
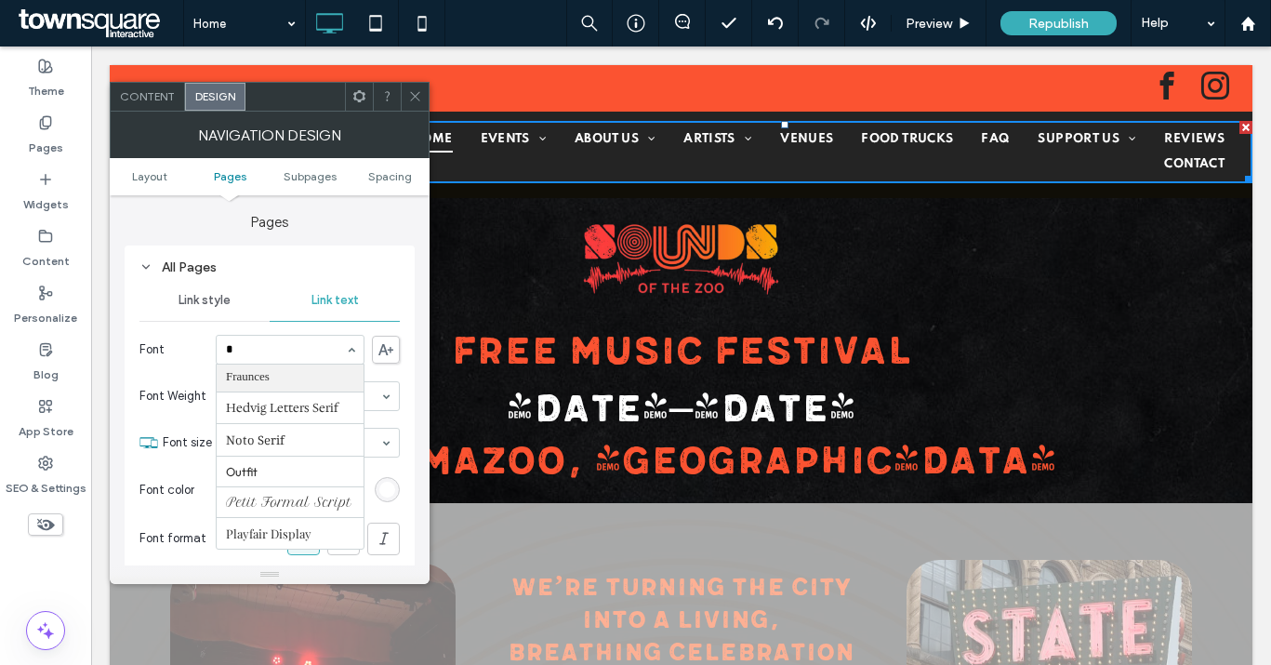
scroll to position [214, 0]
type input "**"
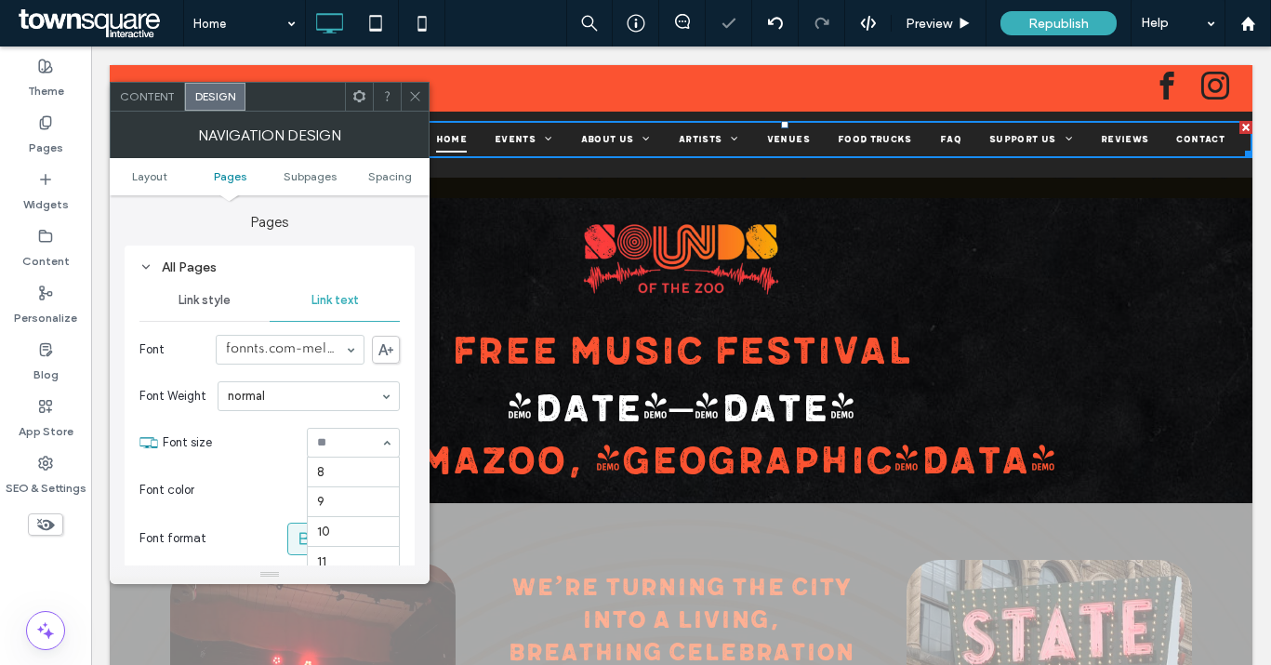
scroll to position [119, 0]
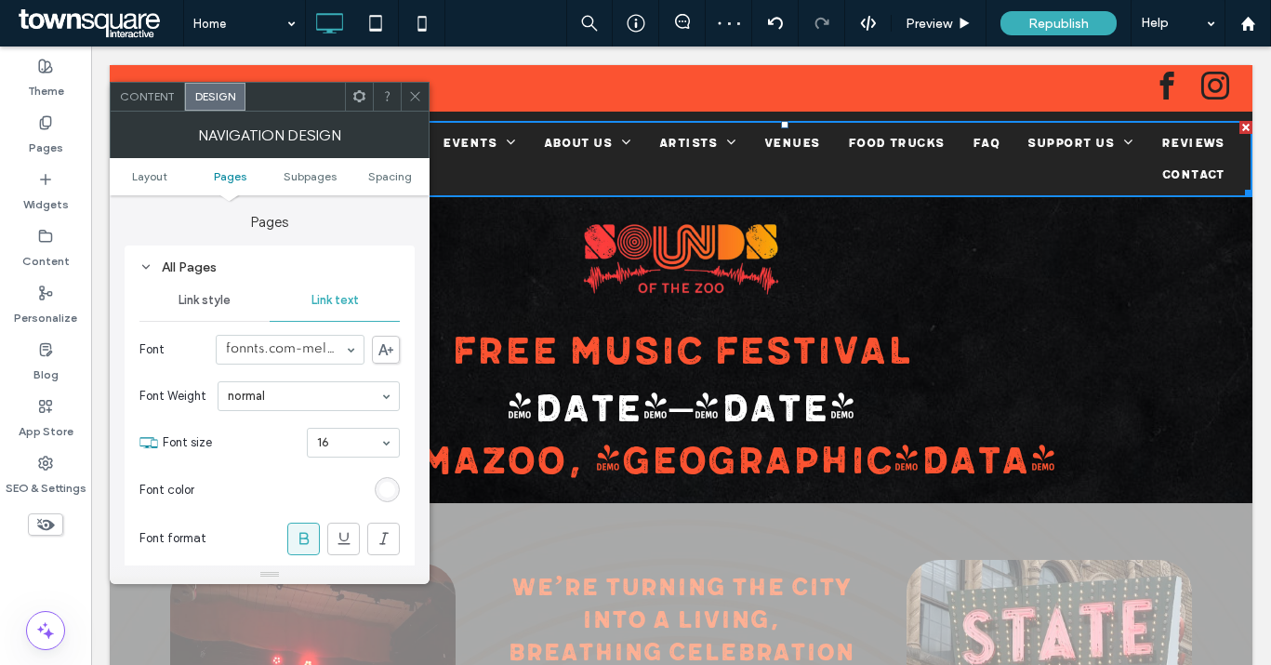
click at [268, 475] on section "Font color" at bounding box center [269, 490] width 260 height 46
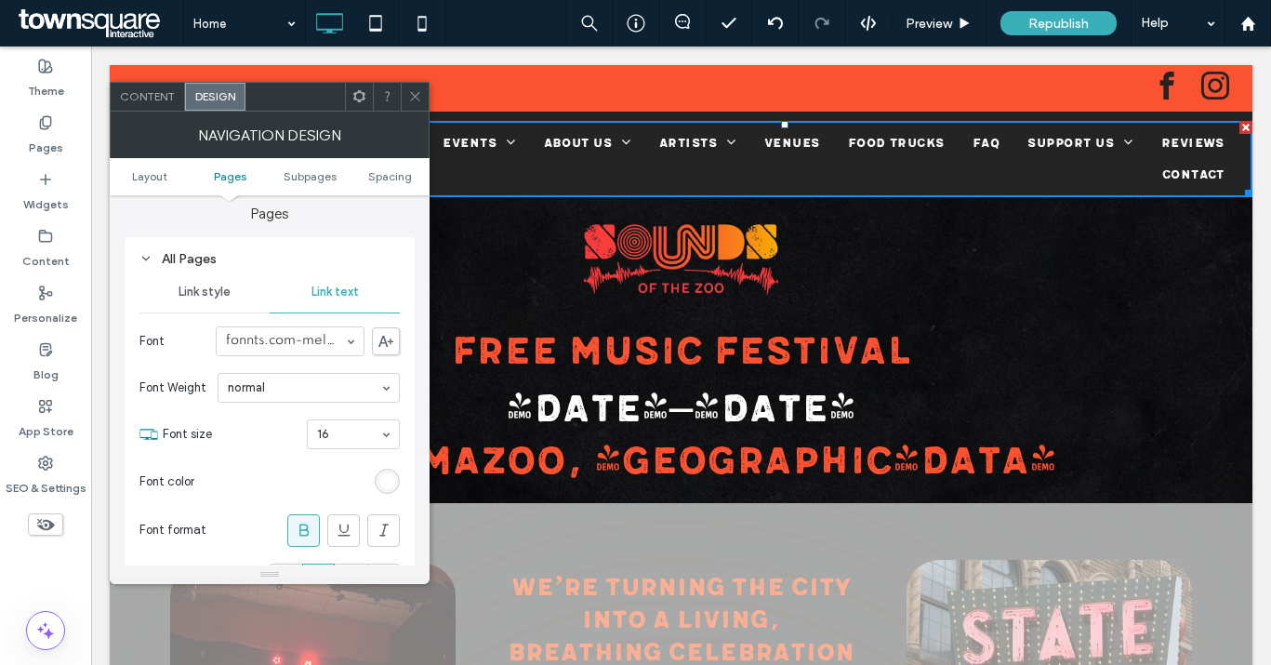
scroll to position [448, 0]
click at [301, 523] on use at bounding box center [303, 528] width 9 height 12
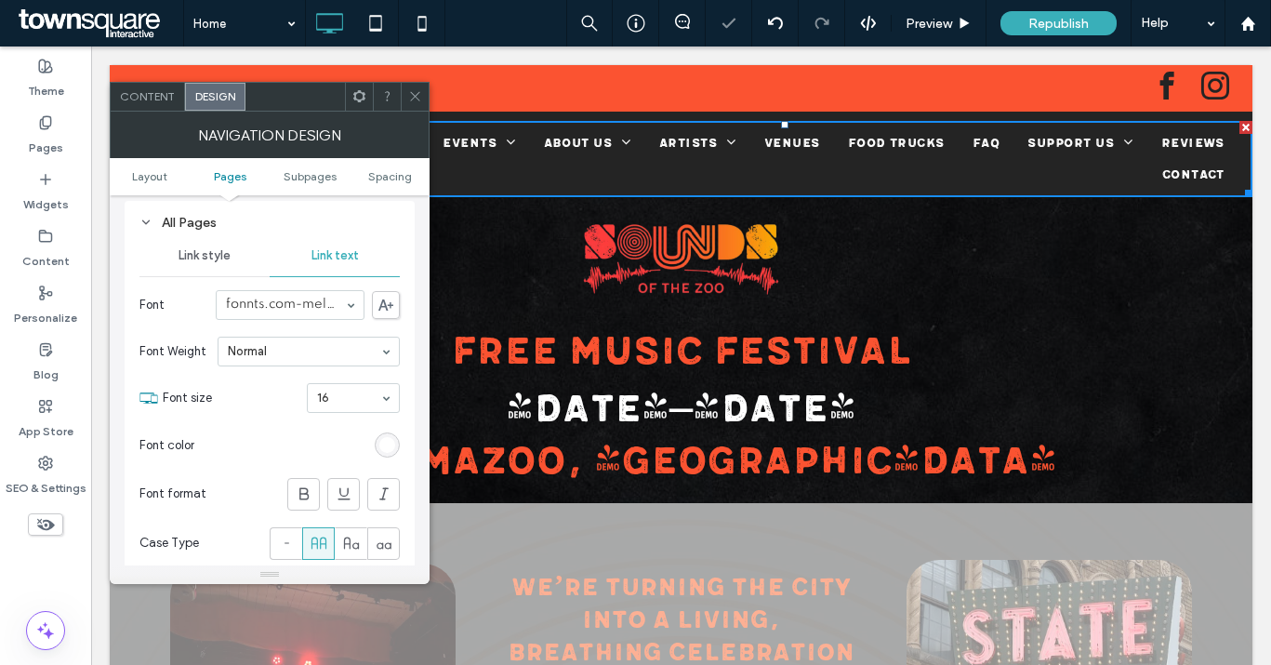
scroll to position [482, 0]
click at [317, 543] on icon at bounding box center [319, 544] width 19 height 19
click at [252, 464] on section "Font color" at bounding box center [269, 446] width 260 height 46
drag, startPoint x: 291, startPoint y: 537, endPoint x: 282, endPoint y: 522, distance: 18.3
click at [291, 537] on icon at bounding box center [286, 544] width 19 height 19
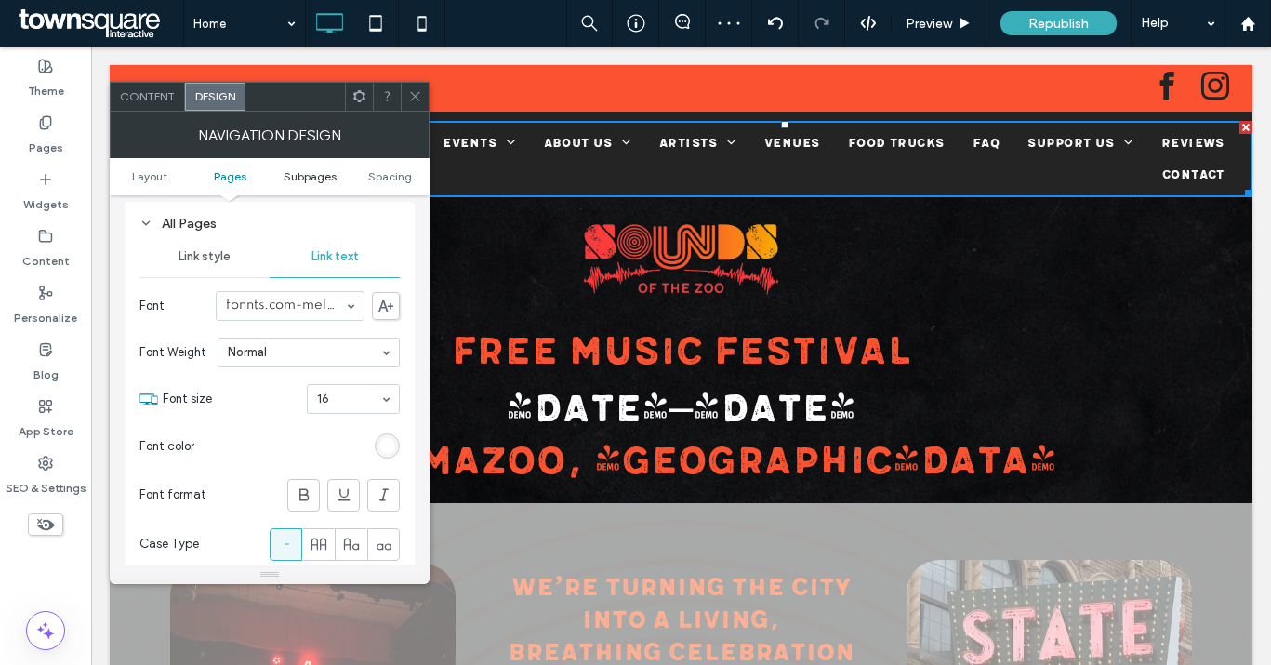
click at [322, 176] on span "Subpages" at bounding box center [310, 176] width 53 height 14
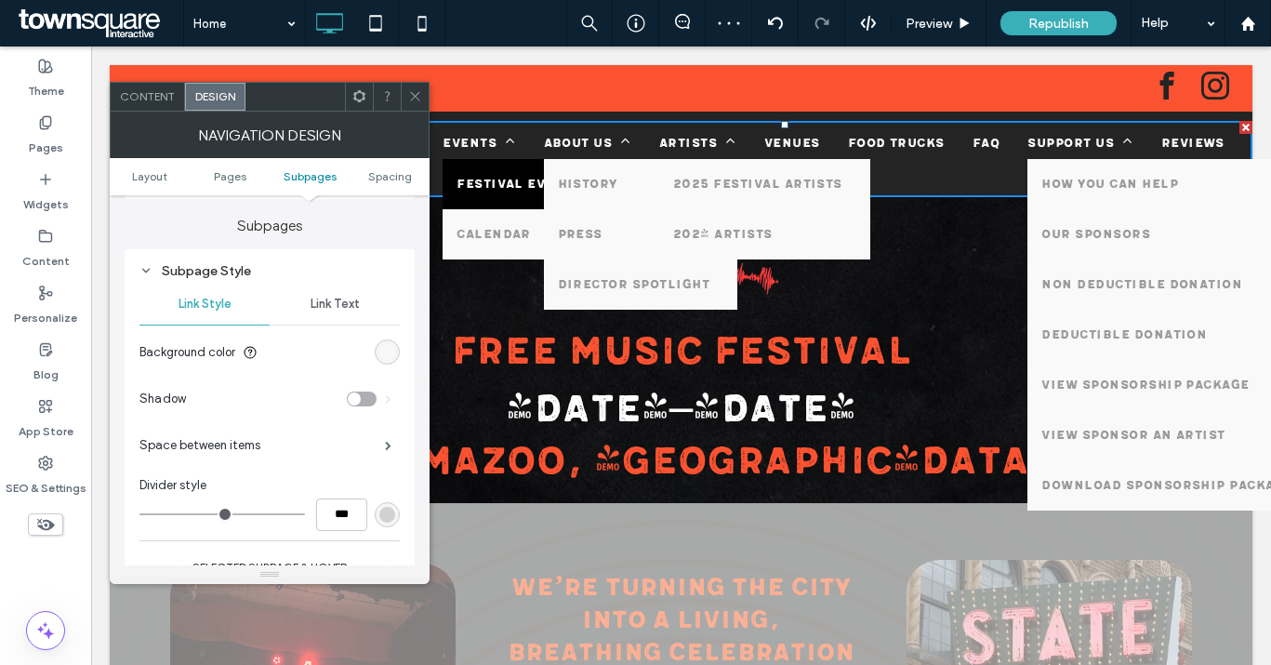
scroll to position [923, 0]
click at [348, 305] on div "Link Text" at bounding box center [335, 300] width 130 height 41
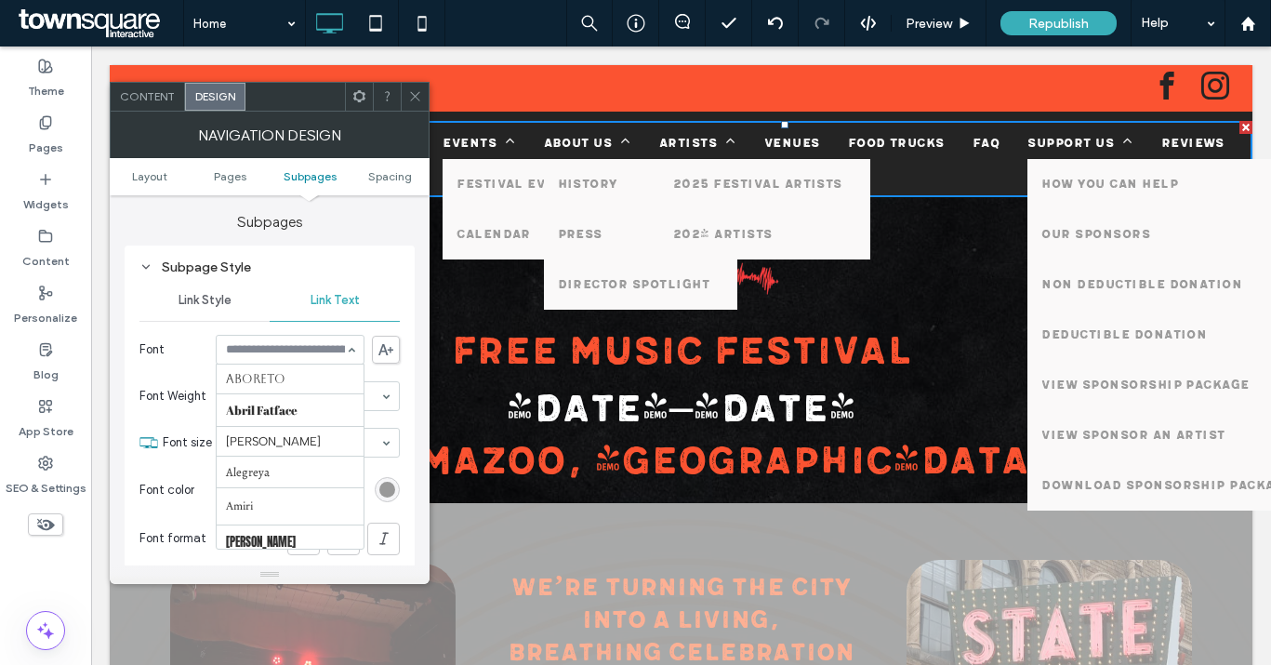
scroll to position [652, 0]
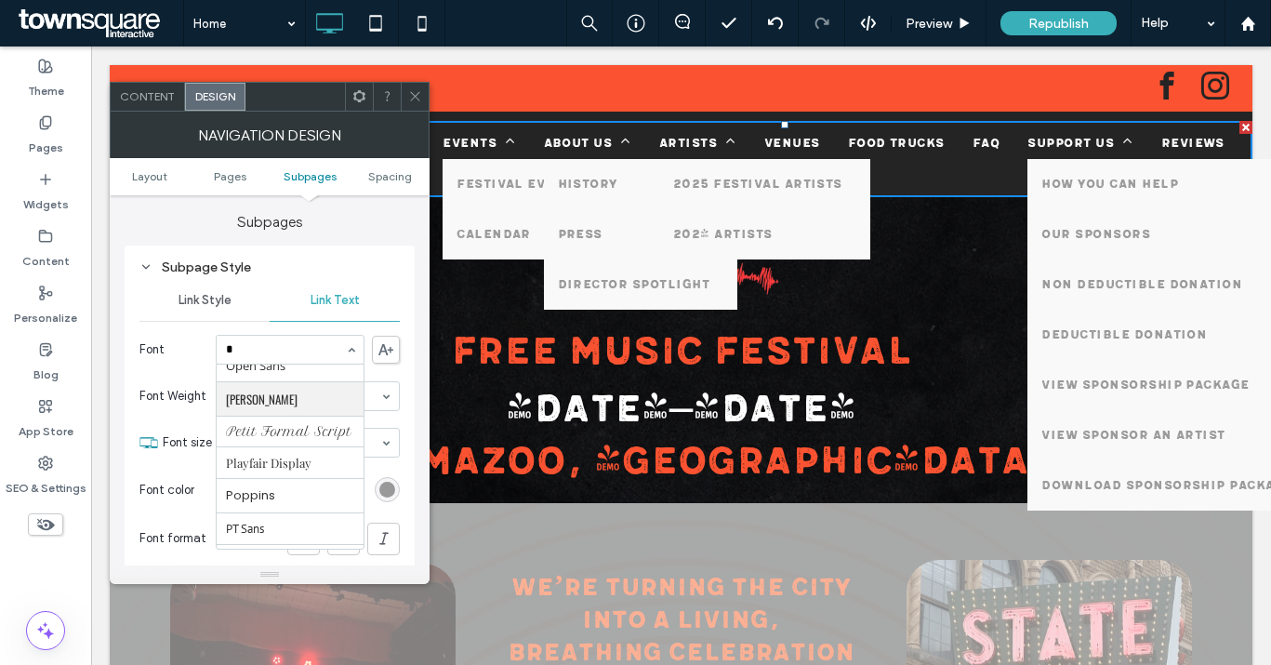
type input "**"
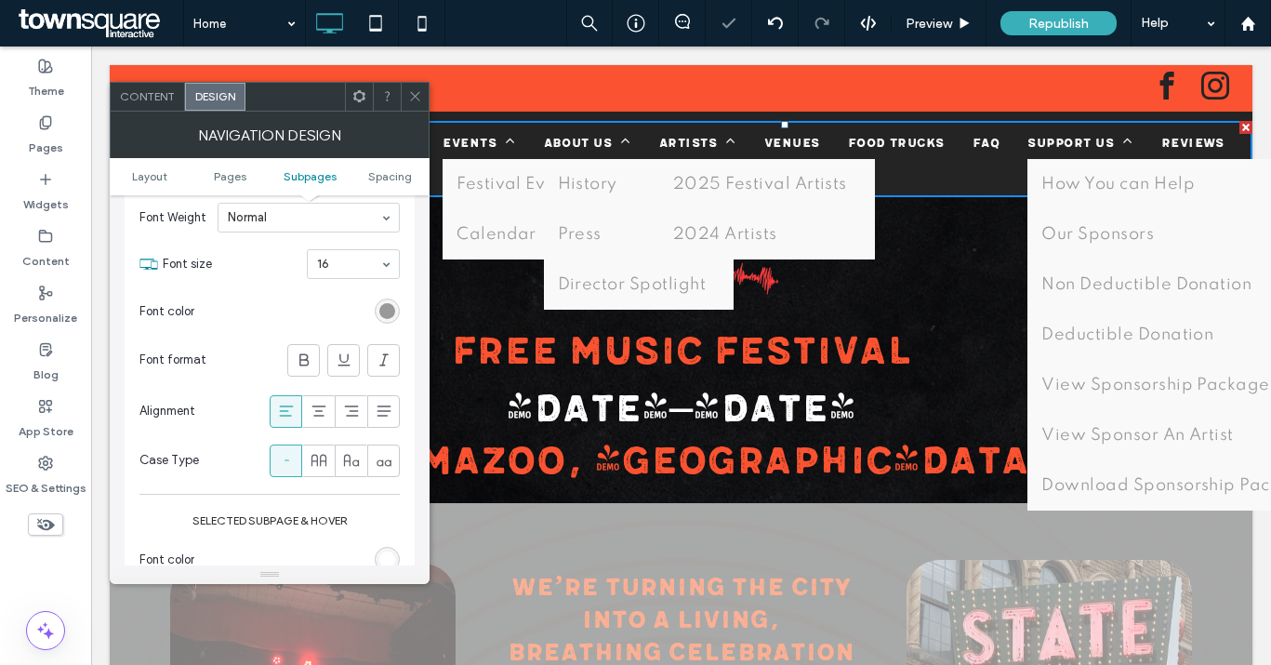
scroll to position [1119, 0]
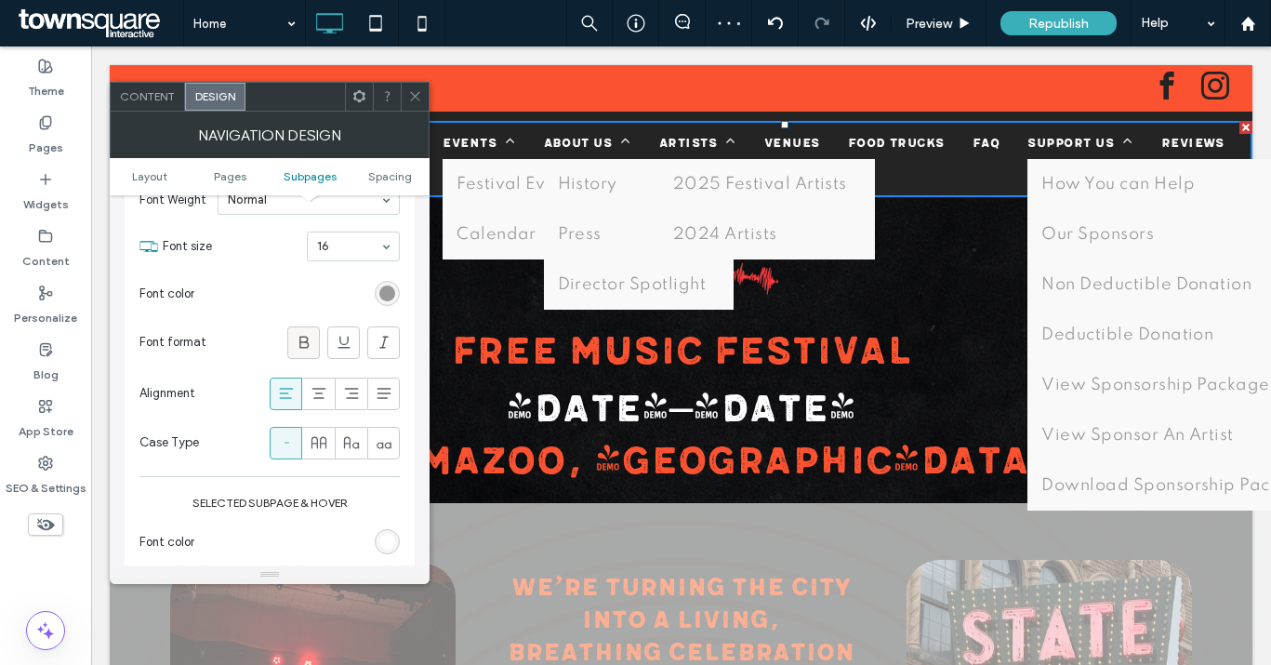
click at [306, 341] on use at bounding box center [303, 342] width 9 height 12
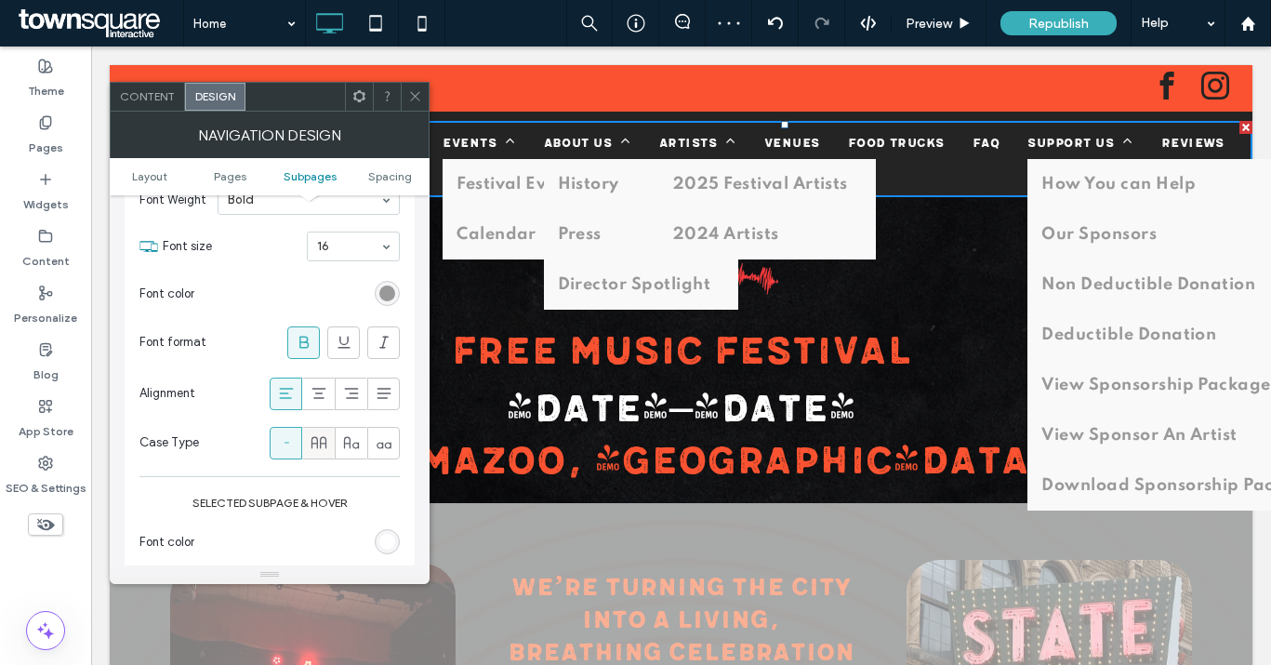
click at [318, 437] on icon at bounding box center [319, 442] width 19 height 19
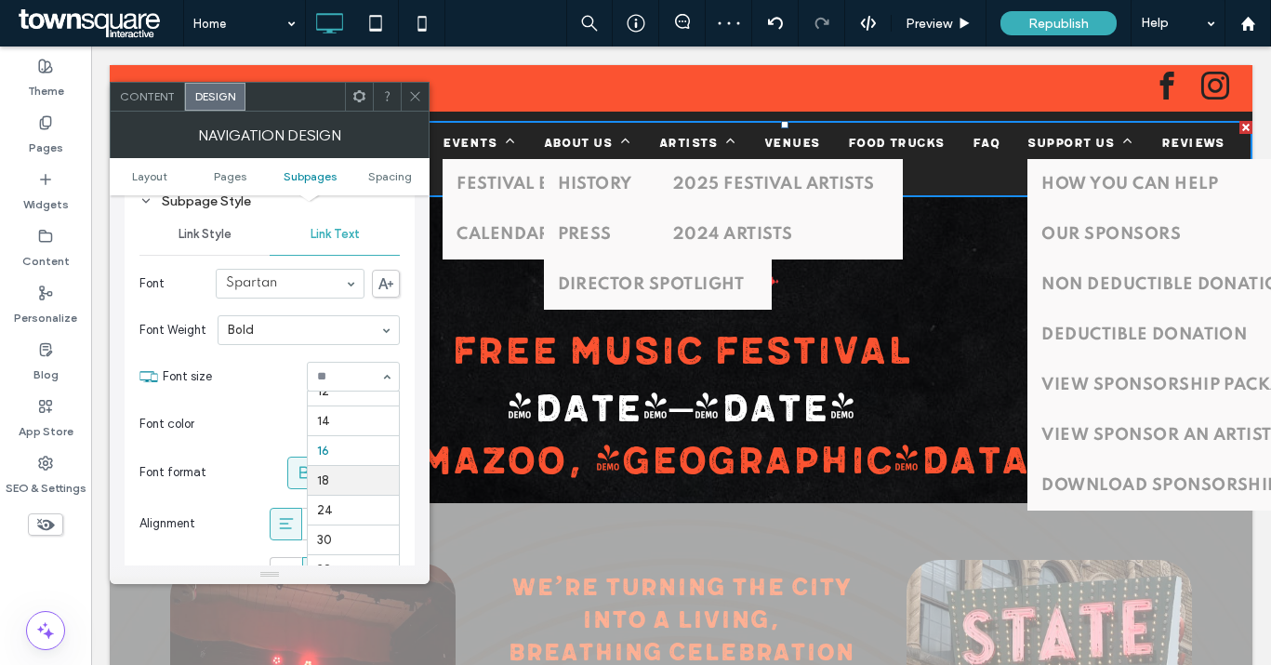
scroll to position [133, 0]
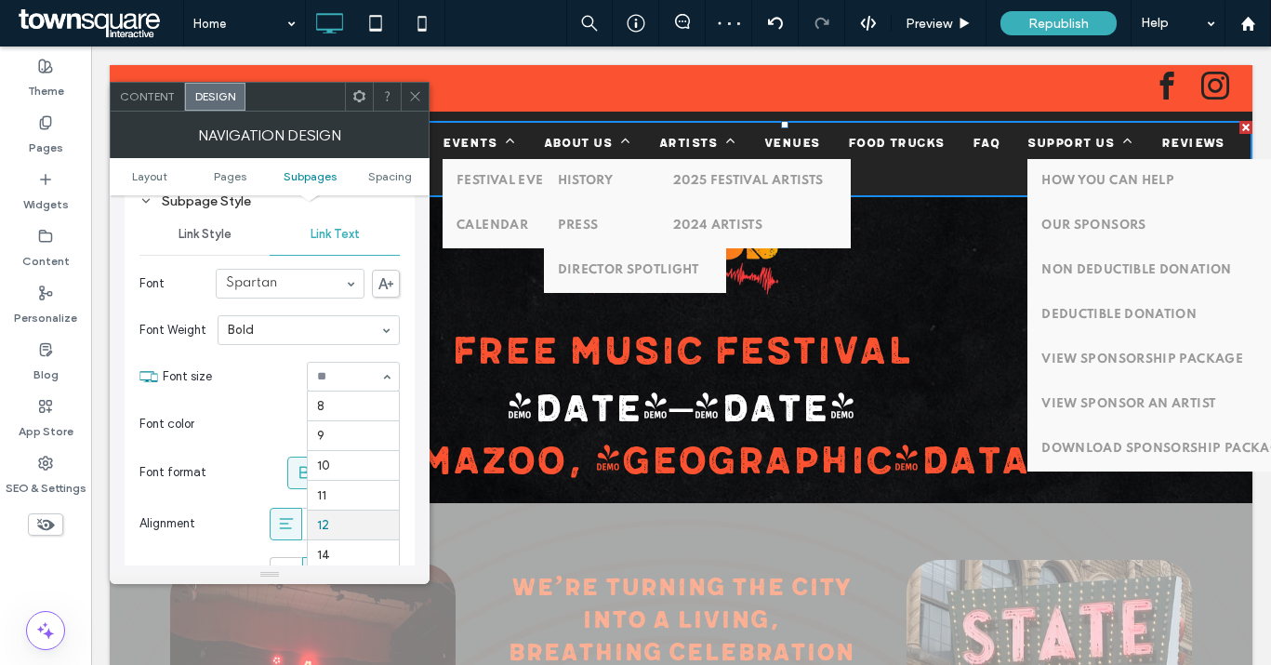
click at [340, 377] on input at bounding box center [348, 376] width 63 height 13
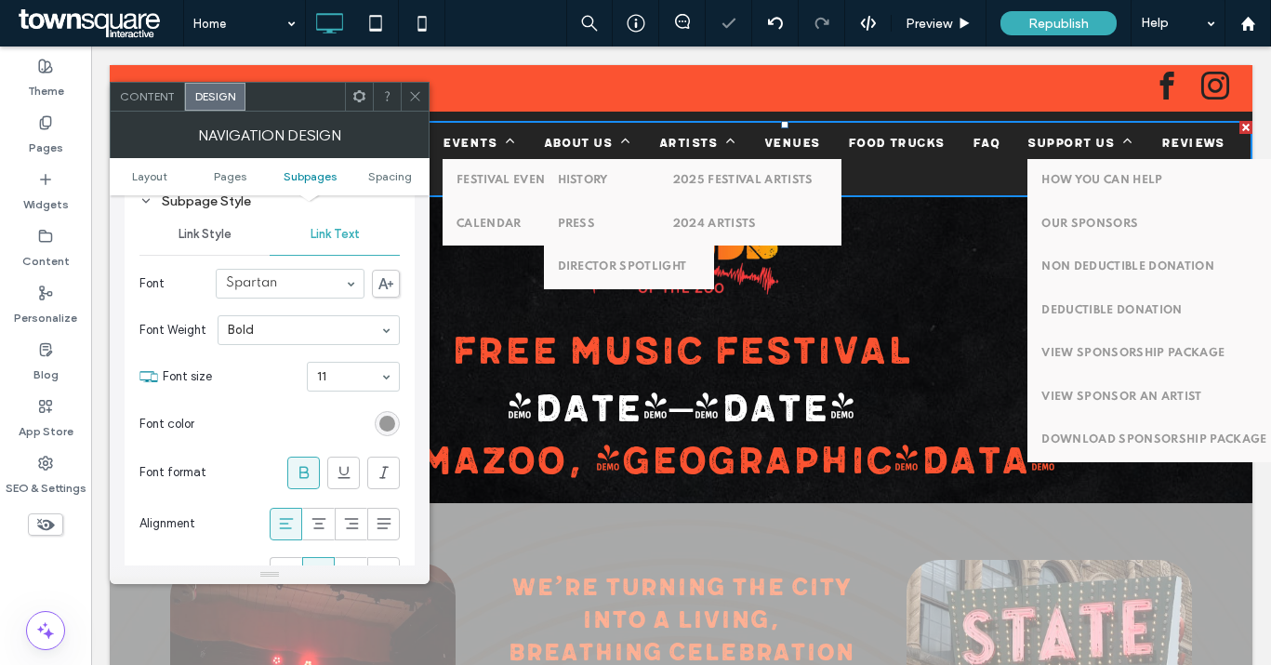
click at [249, 385] on section "Font size 11" at bounding box center [281, 376] width 237 height 48
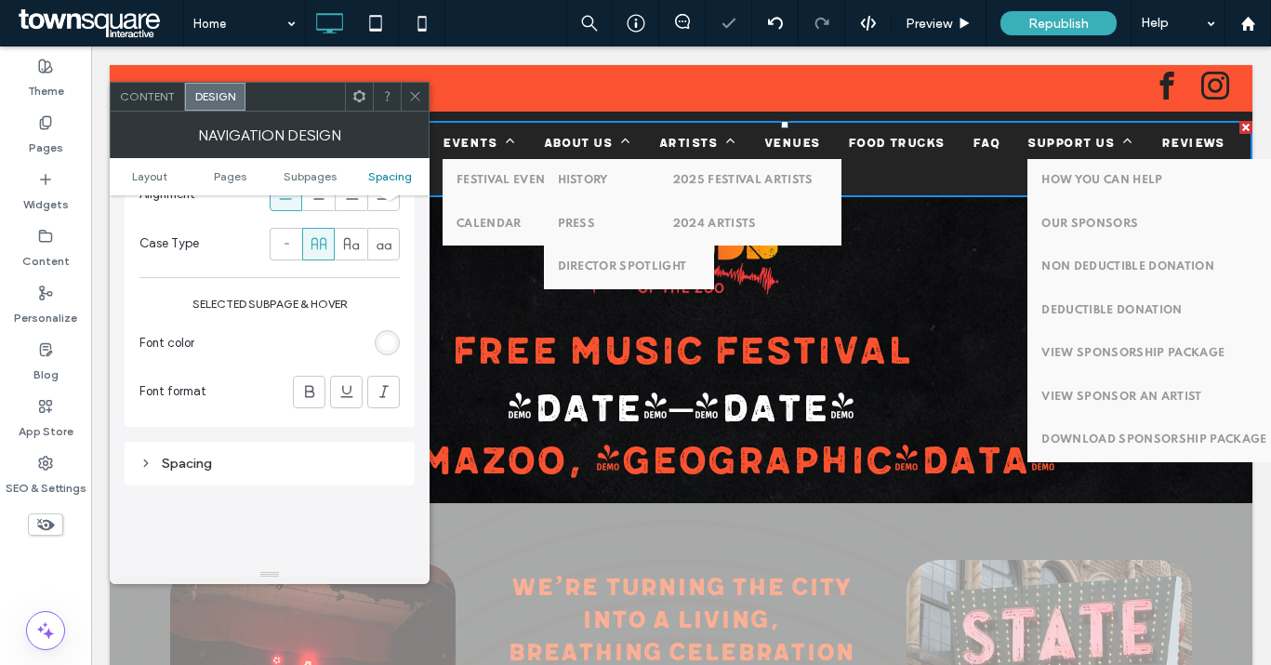
scroll to position [1550, 0]
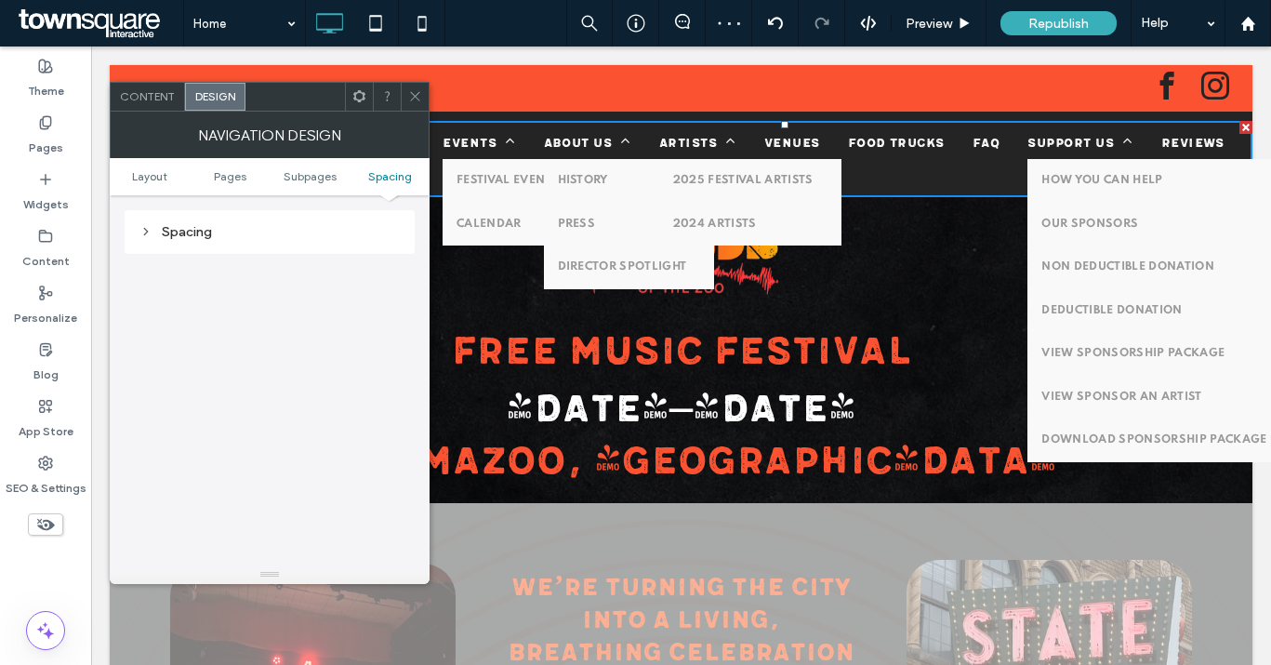
click at [409, 102] on icon at bounding box center [415, 96] width 14 height 14
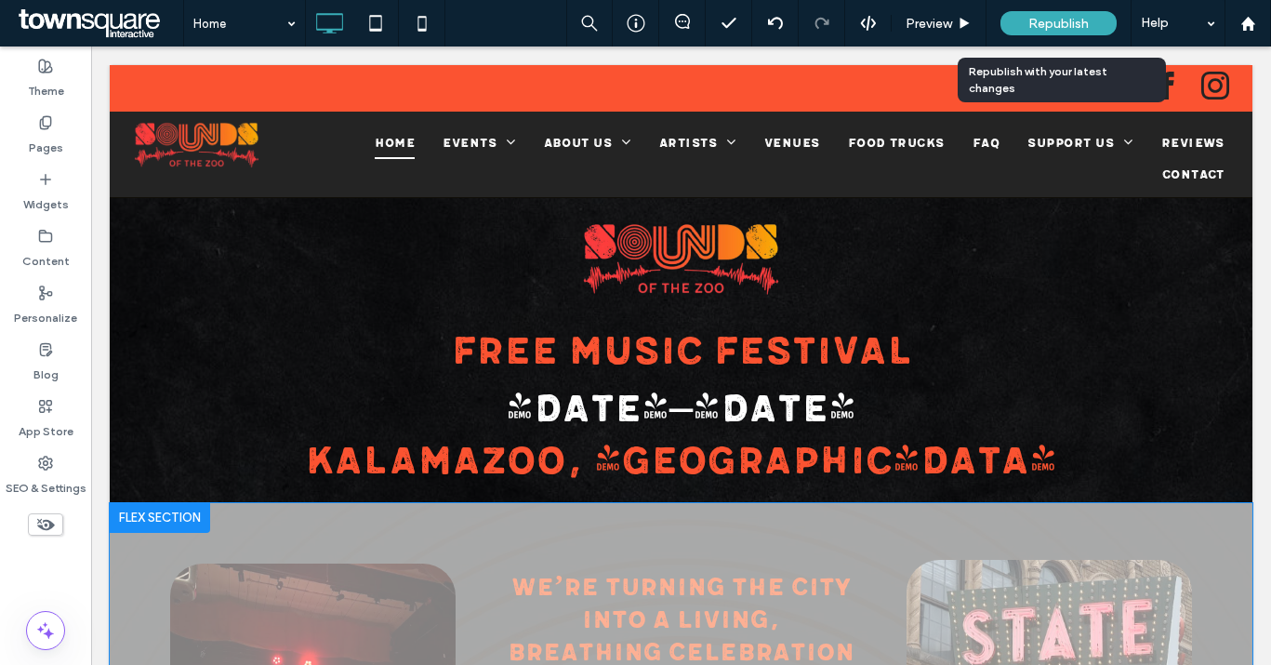
click at [1071, 20] on span "Republish" at bounding box center [1058, 24] width 60 height 16
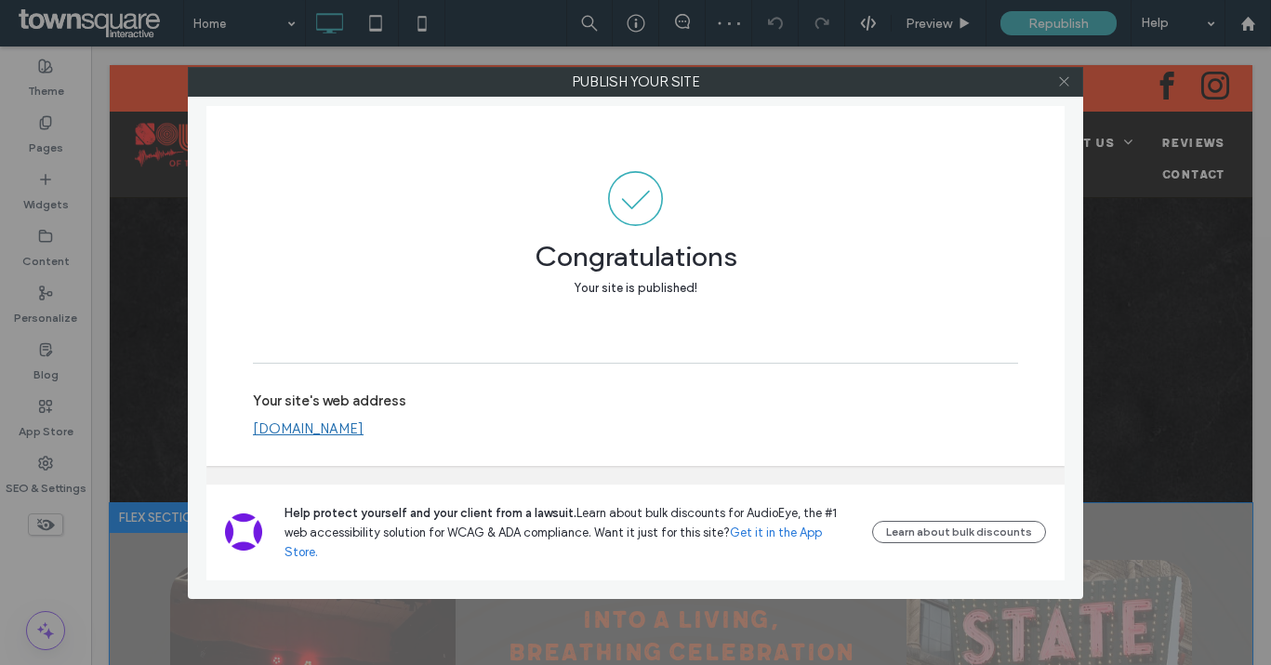
click at [1063, 79] on icon at bounding box center [1064, 81] width 14 height 14
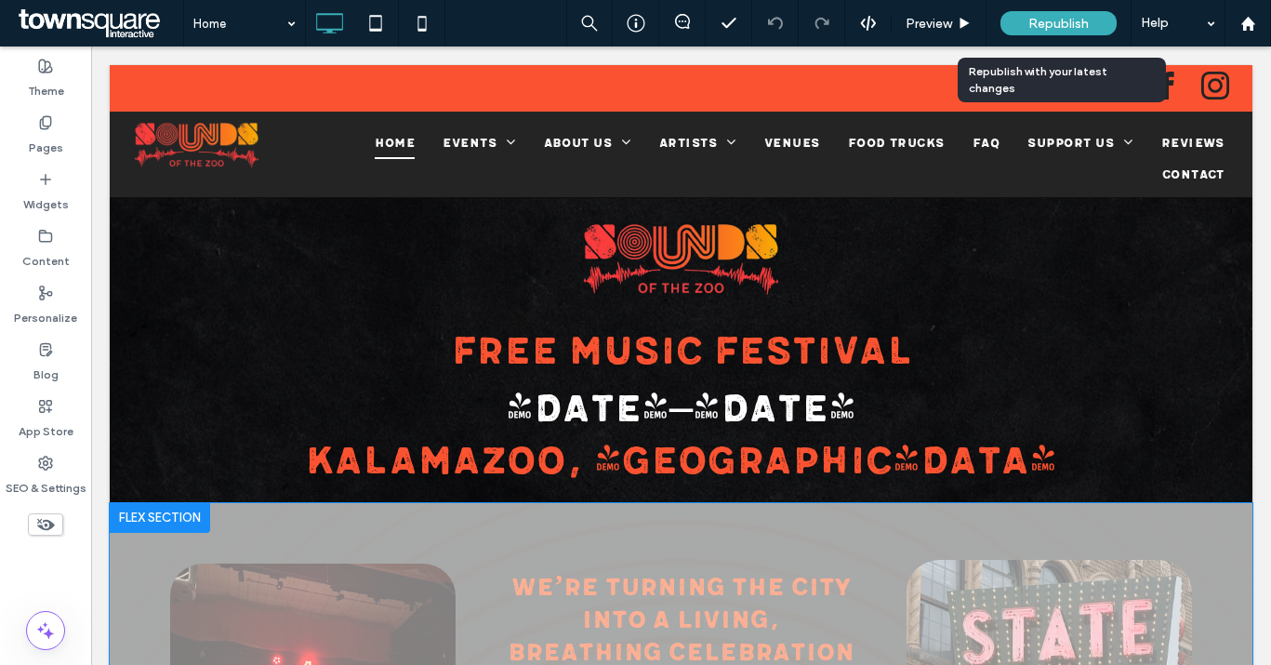
click at [1088, 21] on span "Republish" at bounding box center [1058, 24] width 60 height 16
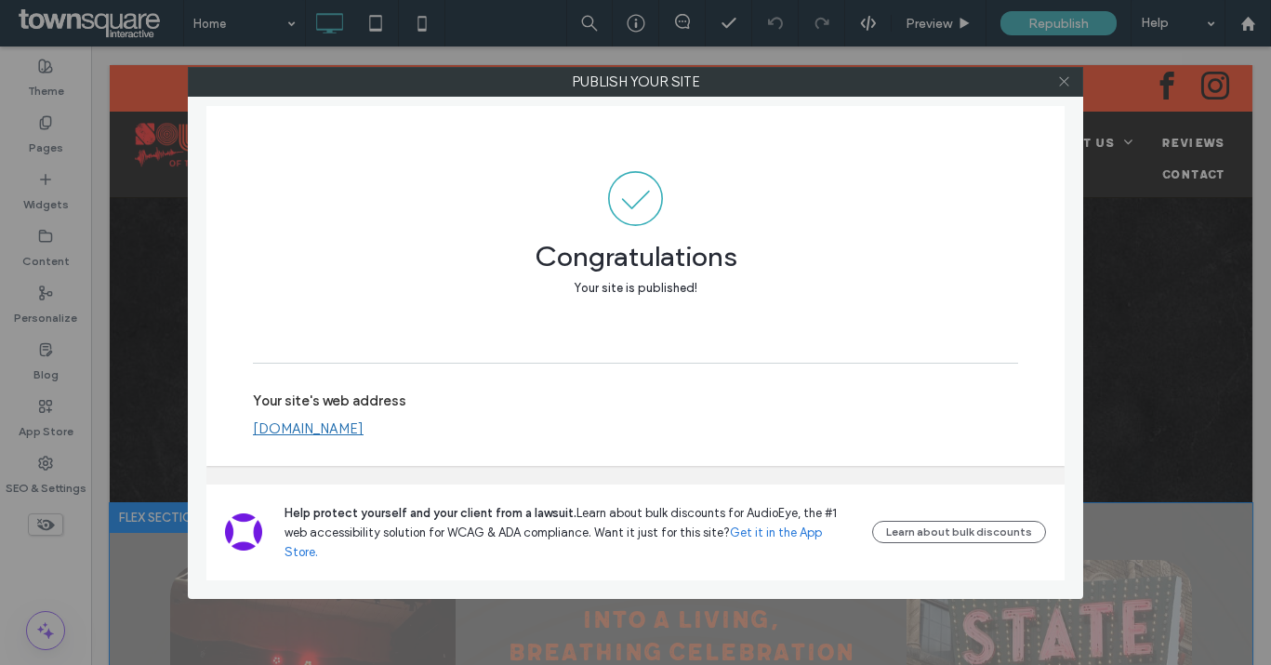
click at [1061, 91] on span at bounding box center [1064, 82] width 14 height 28
